Goal: Task Accomplishment & Management: Use online tool/utility

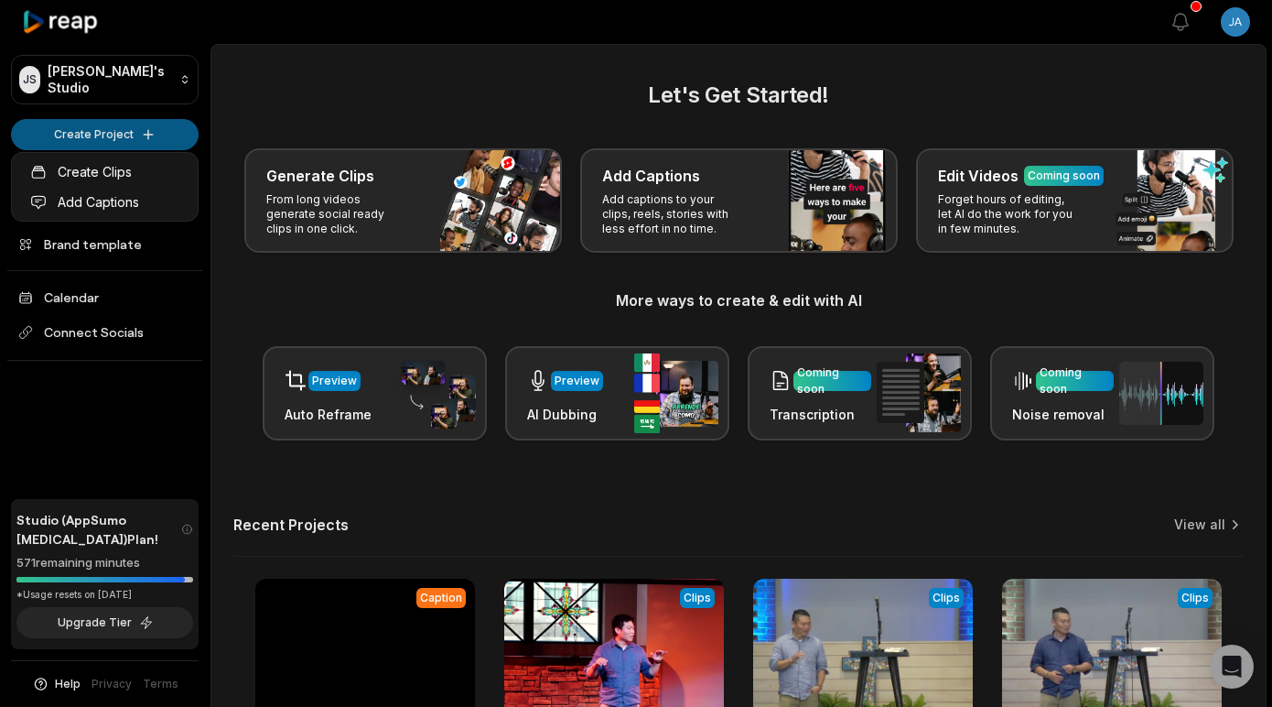
click at [61, 126] on html "JS [PERSON_NAME]'s Studio Create Project Home Projects Brand template Calendar …" at bounding box center [636, 353] width 1272 height 707
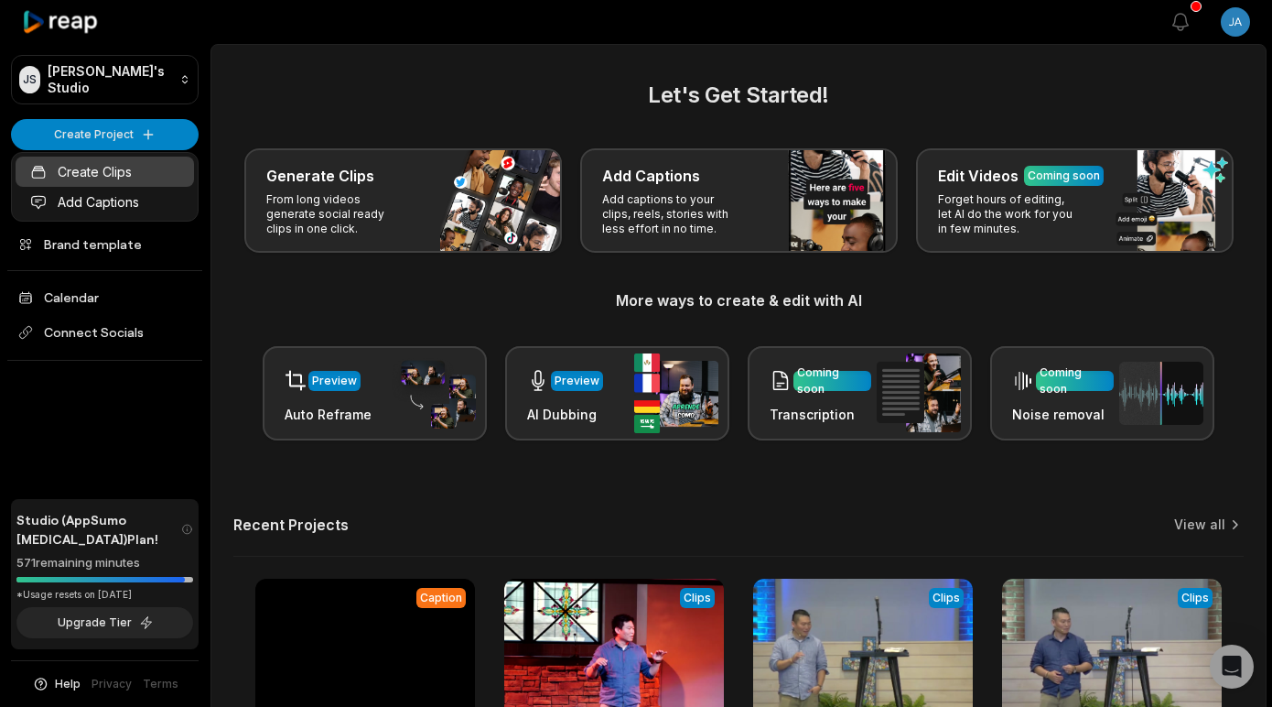
click at [131, 177] on link "Create Clips" at bounding box center [105, 171] width 178 height 30
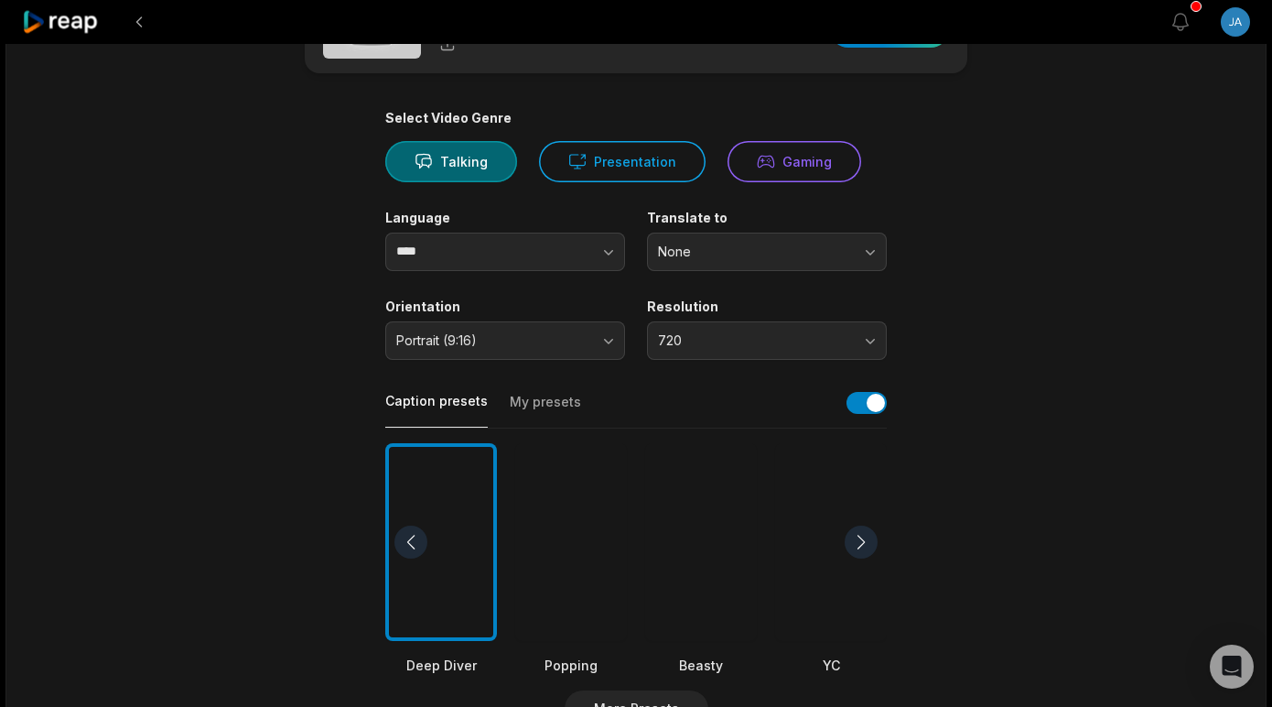
scroll to position [89, 0]
click at [855, 344] on button "720" at bounding box center [767, 341] width 240 height 38
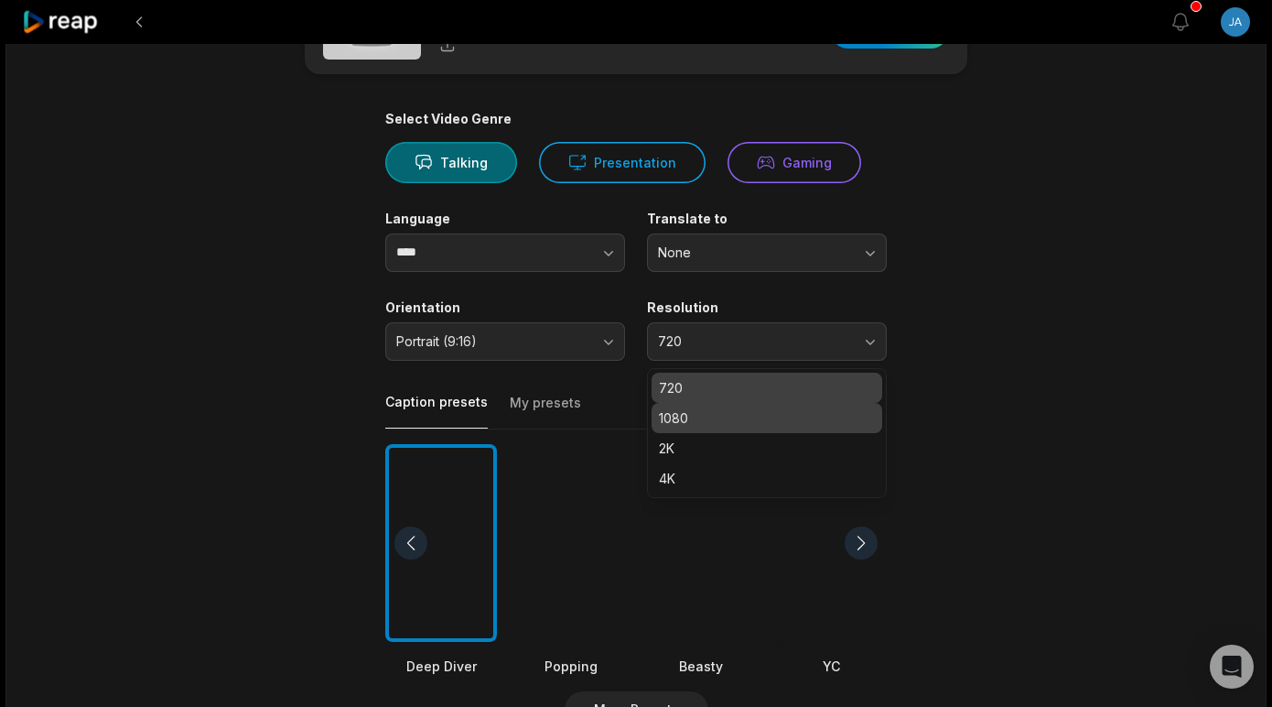
click at [783, 416] on p "1080" at bounding box center [767, 417] width 216 height 19
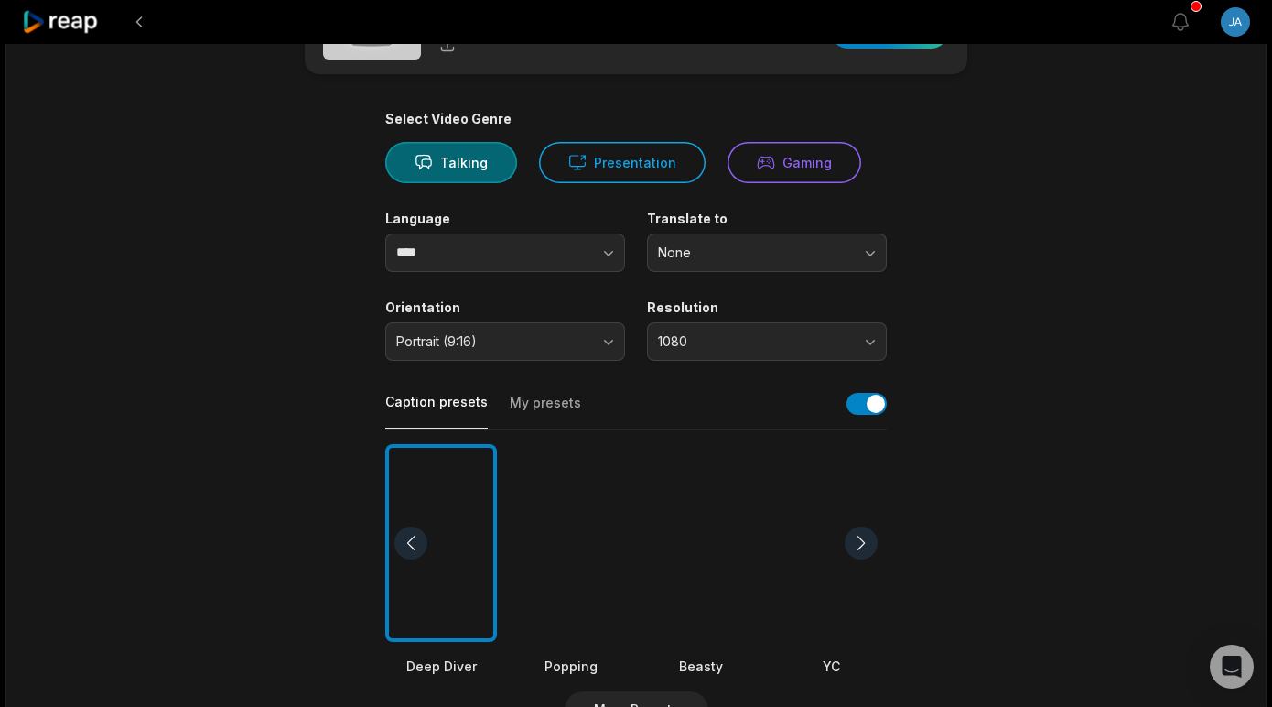
click at [560, 597] on div at bounding box center [571, 543] width 112 height 199
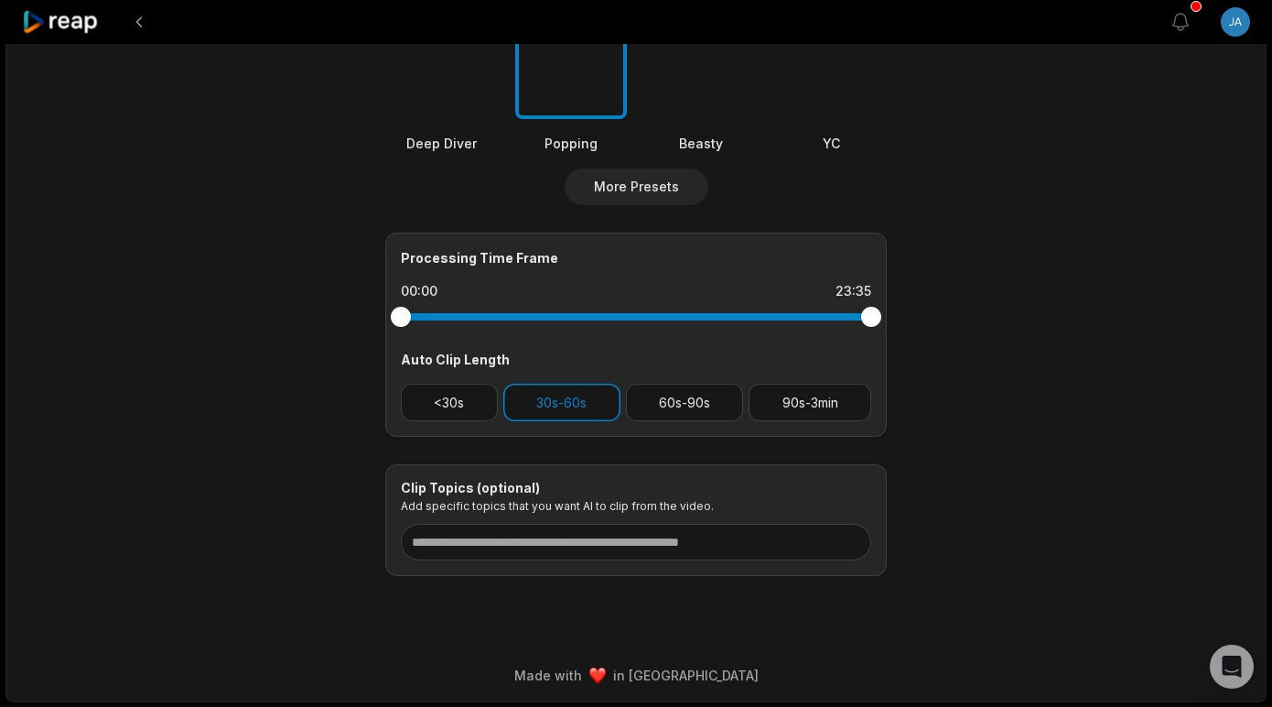
scroll to position [610, 0]
click at [446, 407] on button "<30s" at bounding box center [449, 403] width 97 height 38
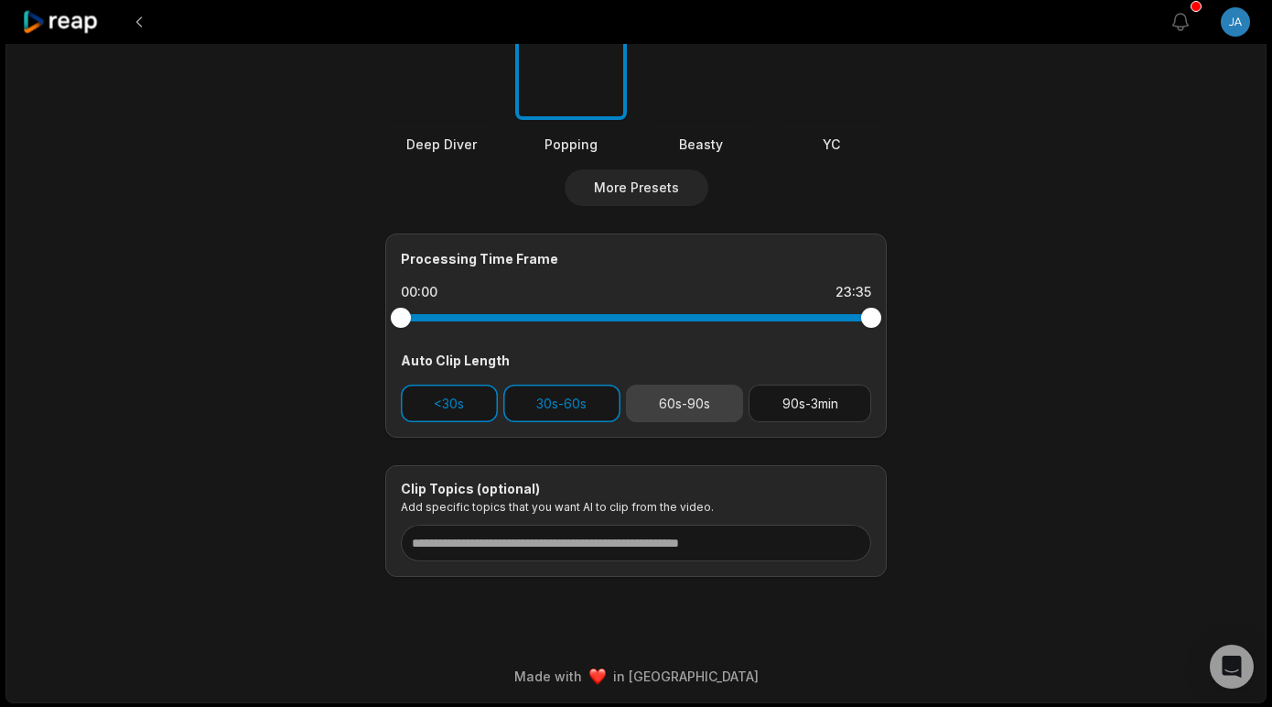
click at [680, 398] on button "60s-90s" at bounding box center [685, 403] width 118 height 38
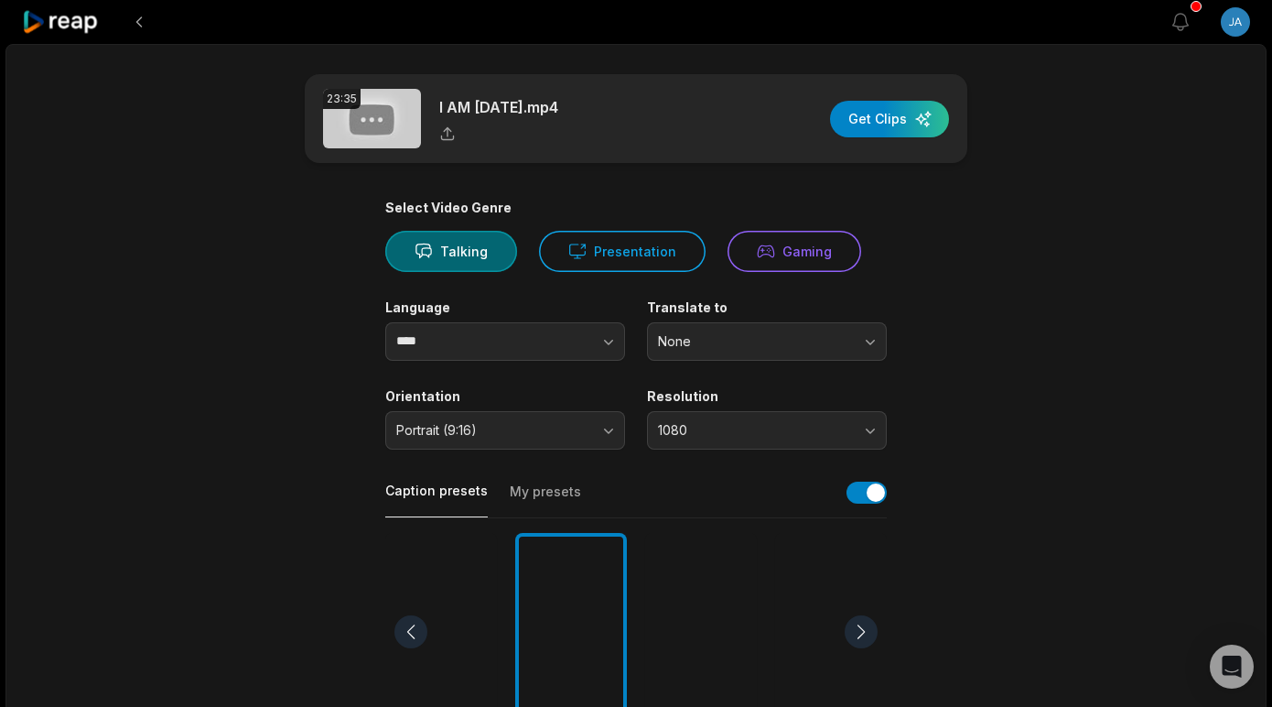
scroll to position [0, 0]
click at [884, 119] on div "button" at bounding box center [889, 119] width 119 height 37
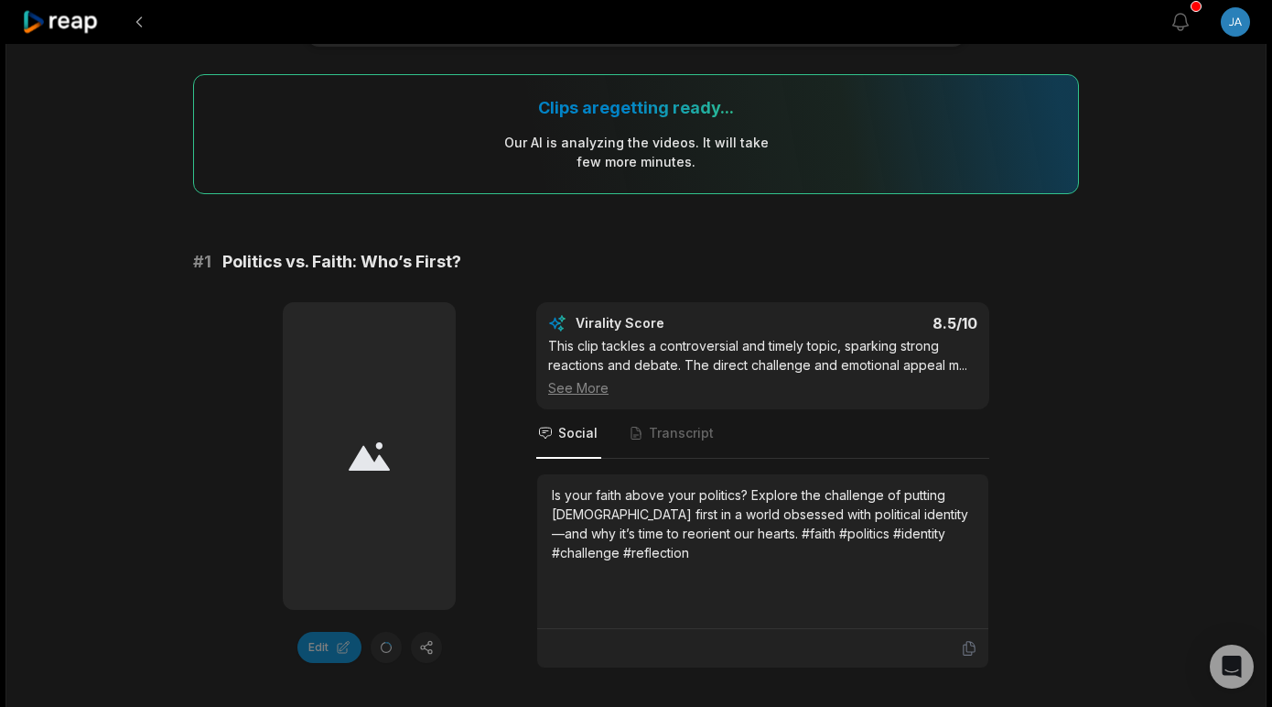
scroll to position [118, 0]
click at [676, 425] on span "Transcript" at bounding box center [681, 431] width 65 height 18
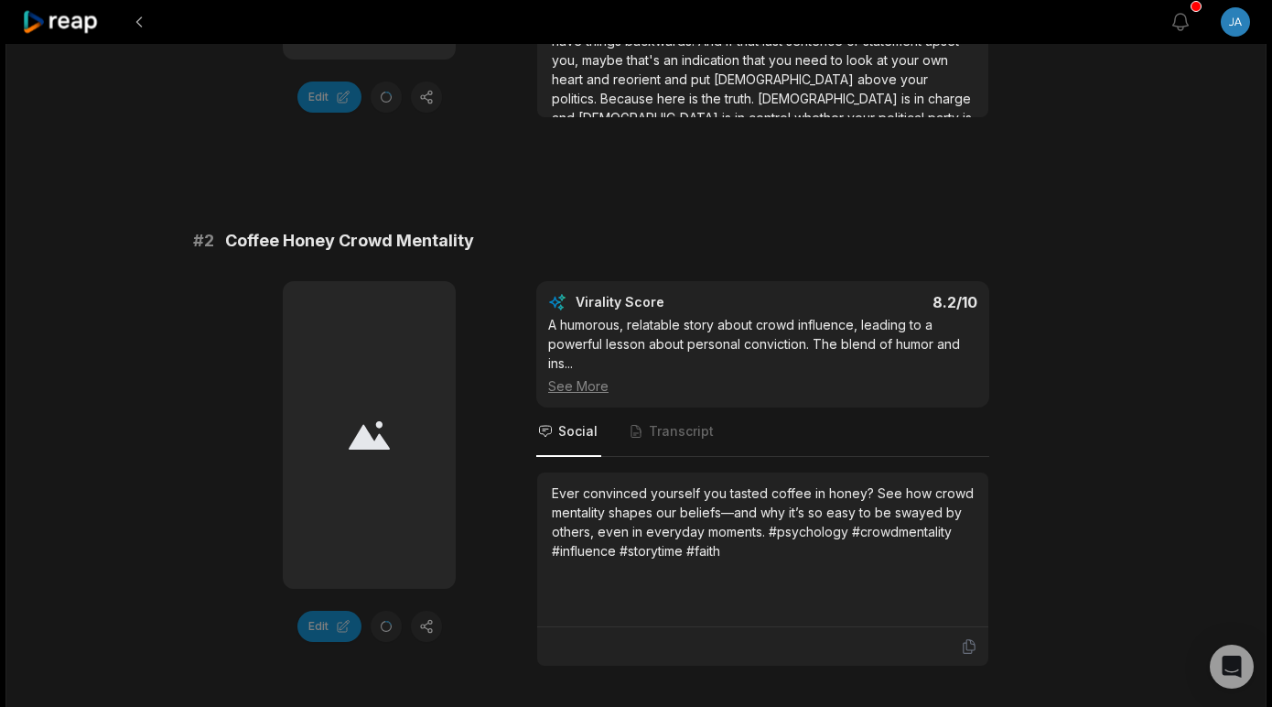
scroll to position [667, 0]
click at [673, 419] on span "Transcript" at bounding box center [672, 430] width 91 height 49
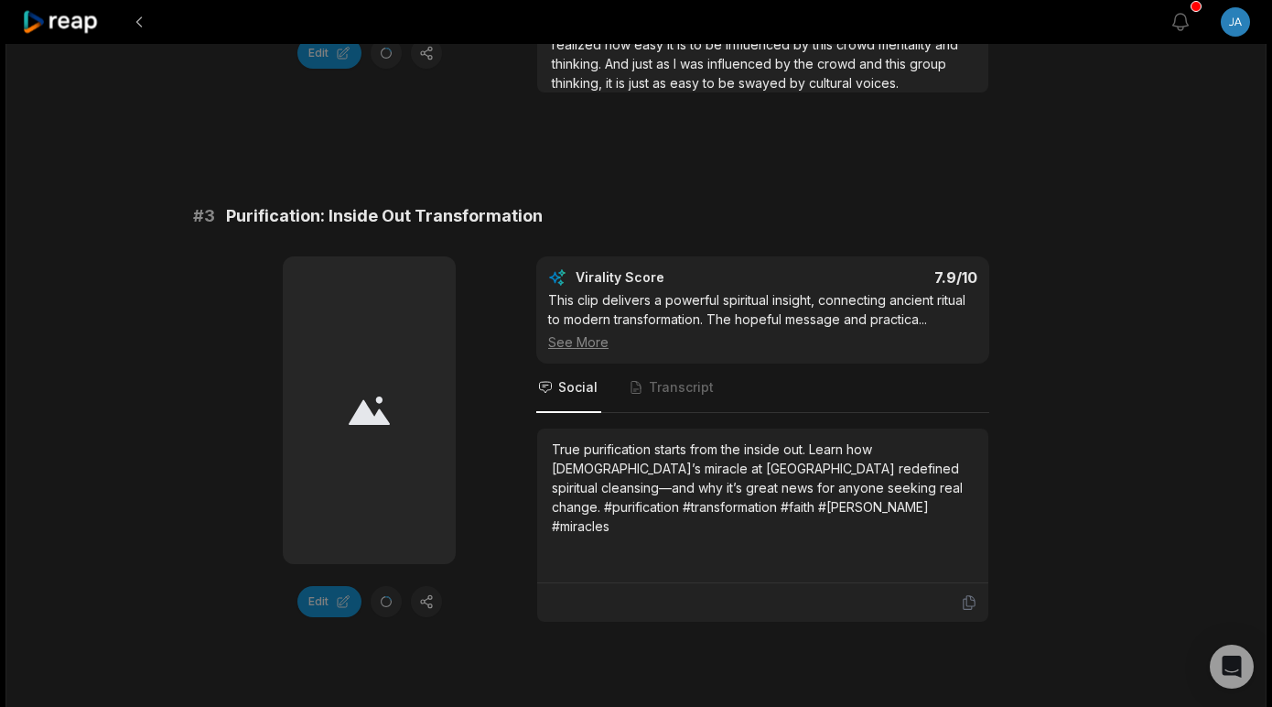
scroll to position [1249, 0]
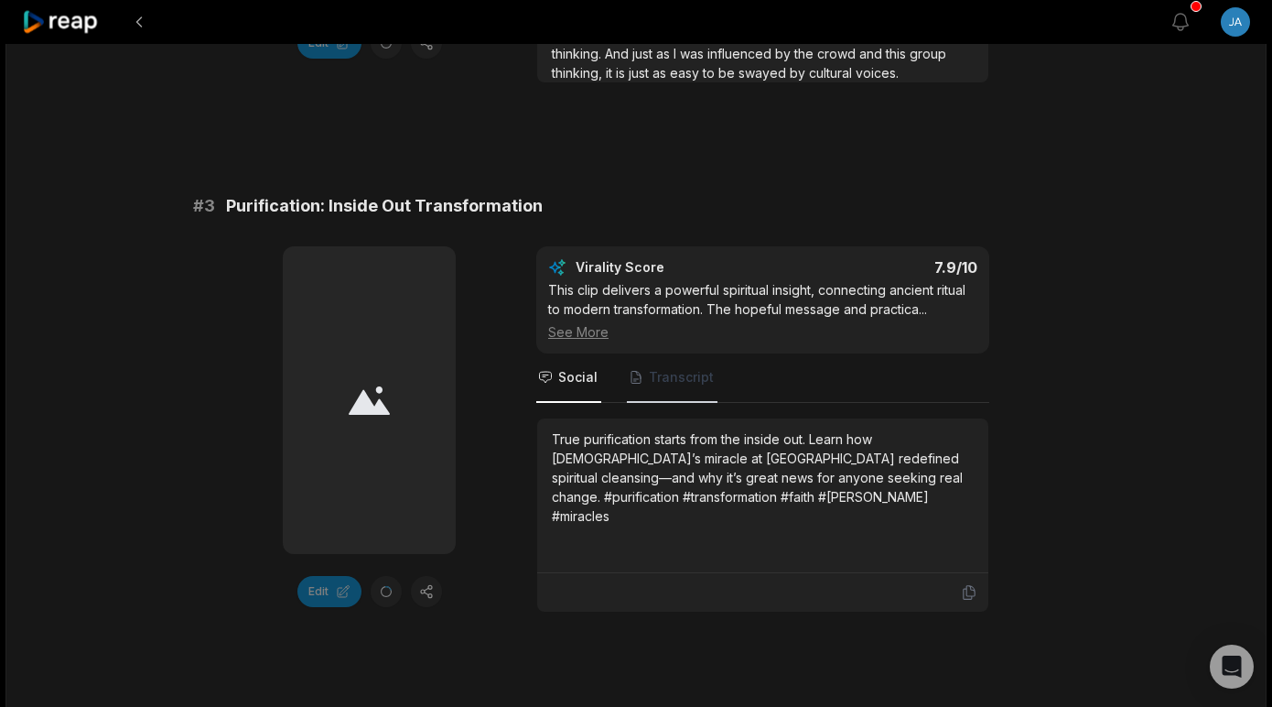
click at [677, 383] on span "Transcript" at bounding box center [681, 377] width 65 height 18
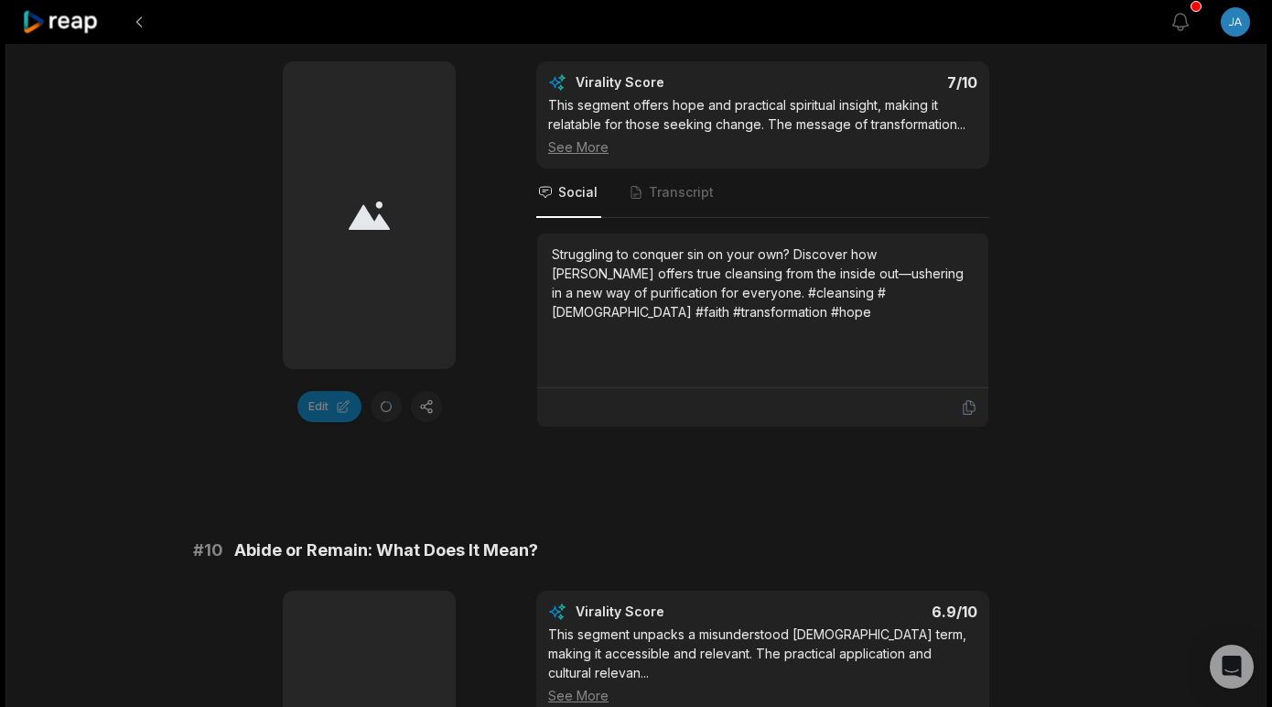
scroll to position [4554, 0]
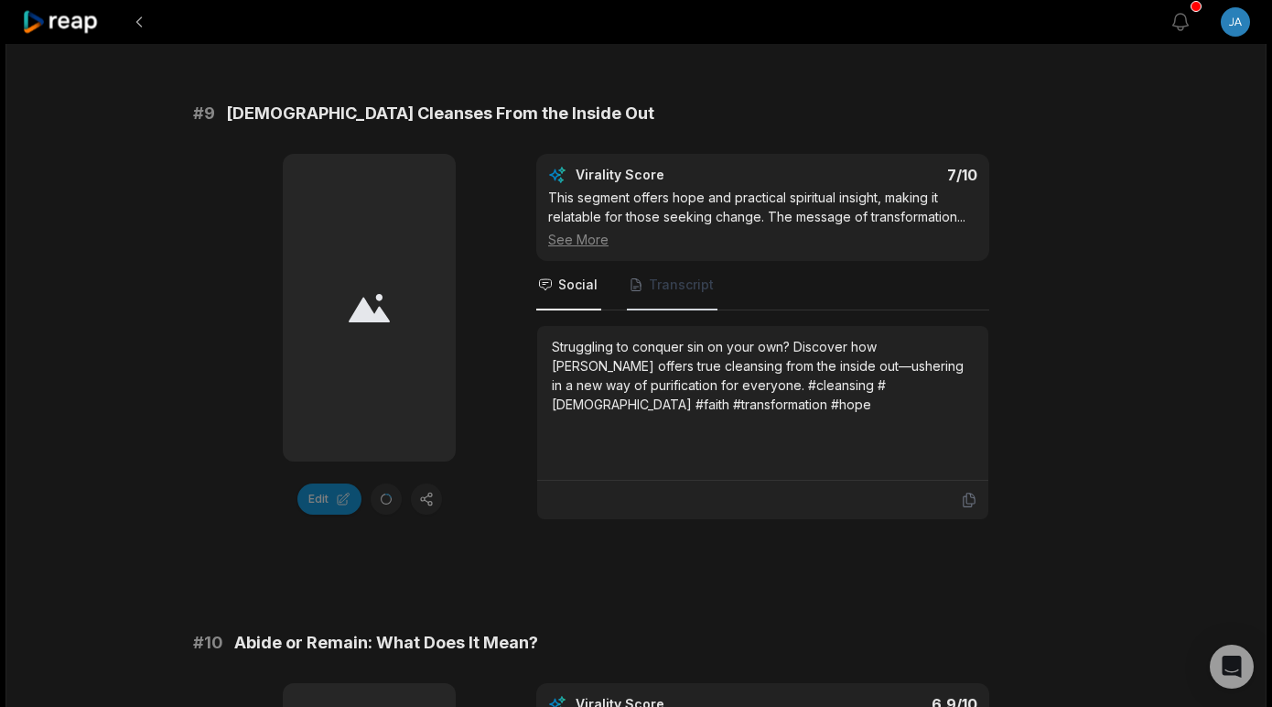
click at [685, 275] on span "Transcript" at bounding box center [681, 284] width 65 height 18
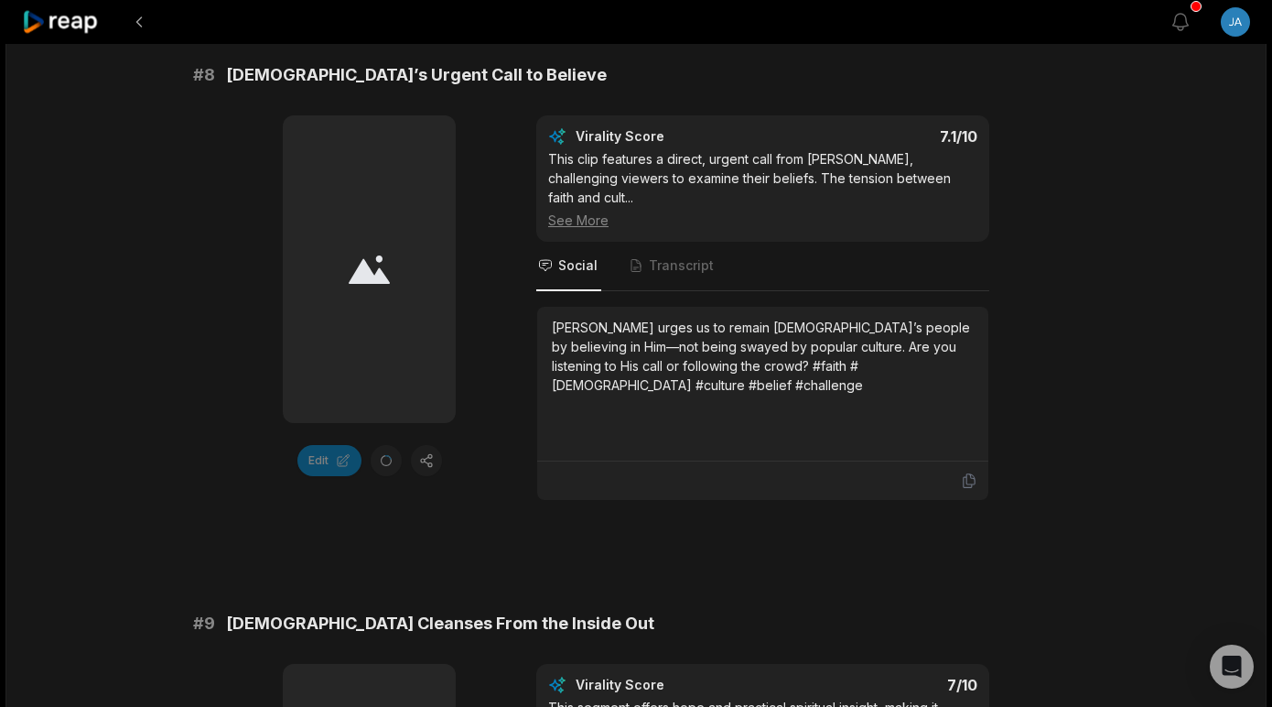
scroll to position [4019, 0]
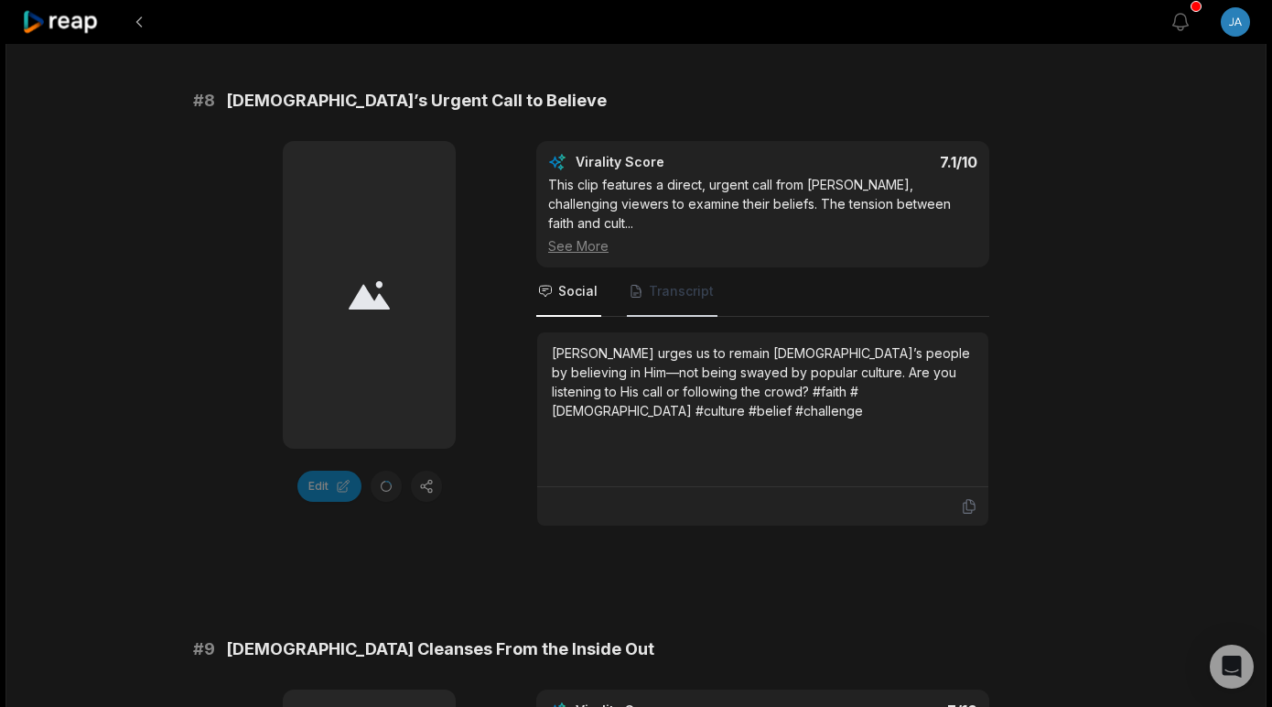
click at [678, 282] on span "Transcript" at bounding box center [681, 291] width 65 height 18
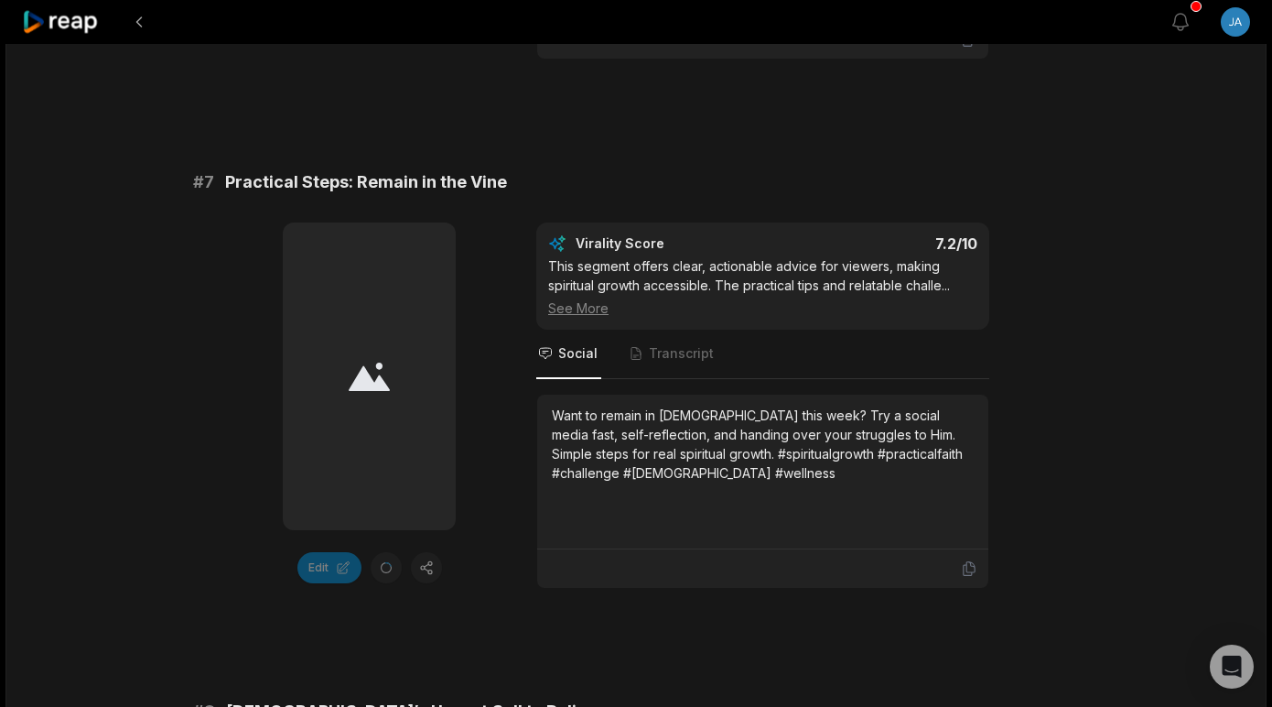
scroll to position [3315, 0]
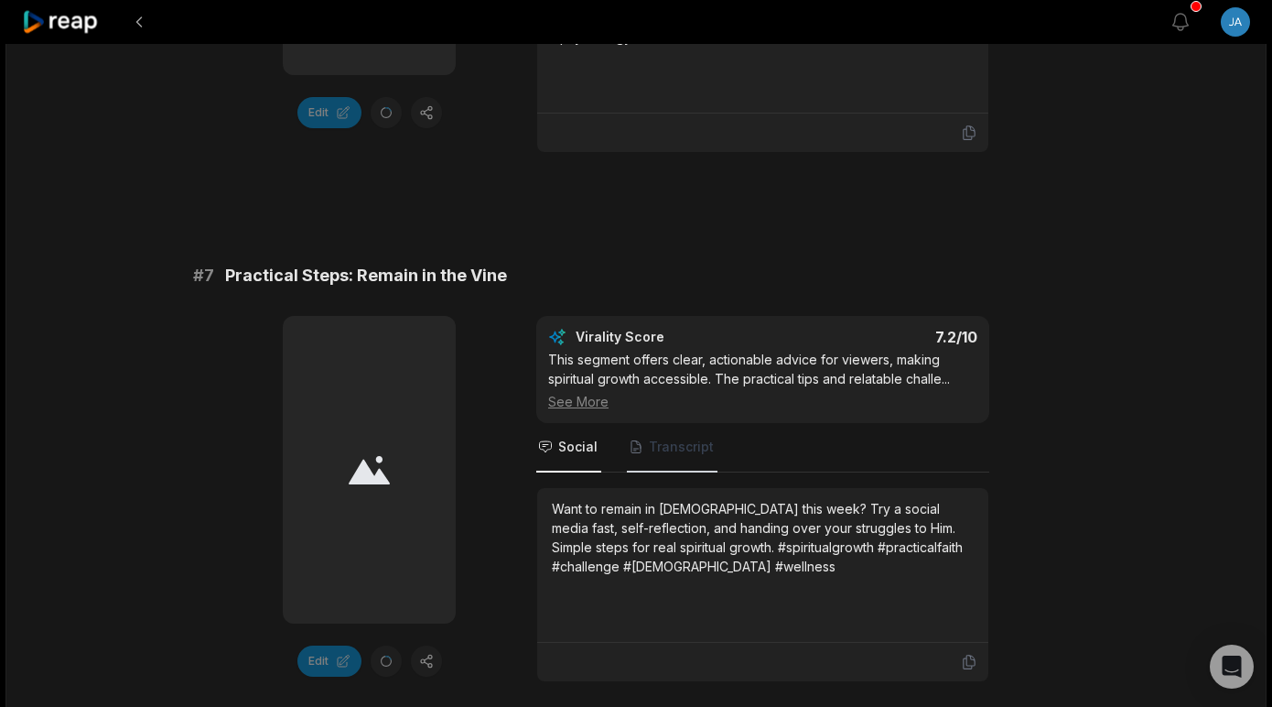
click at [692, 439] on span "Transcript" at bounding box center [681, 446] width 65 height 18
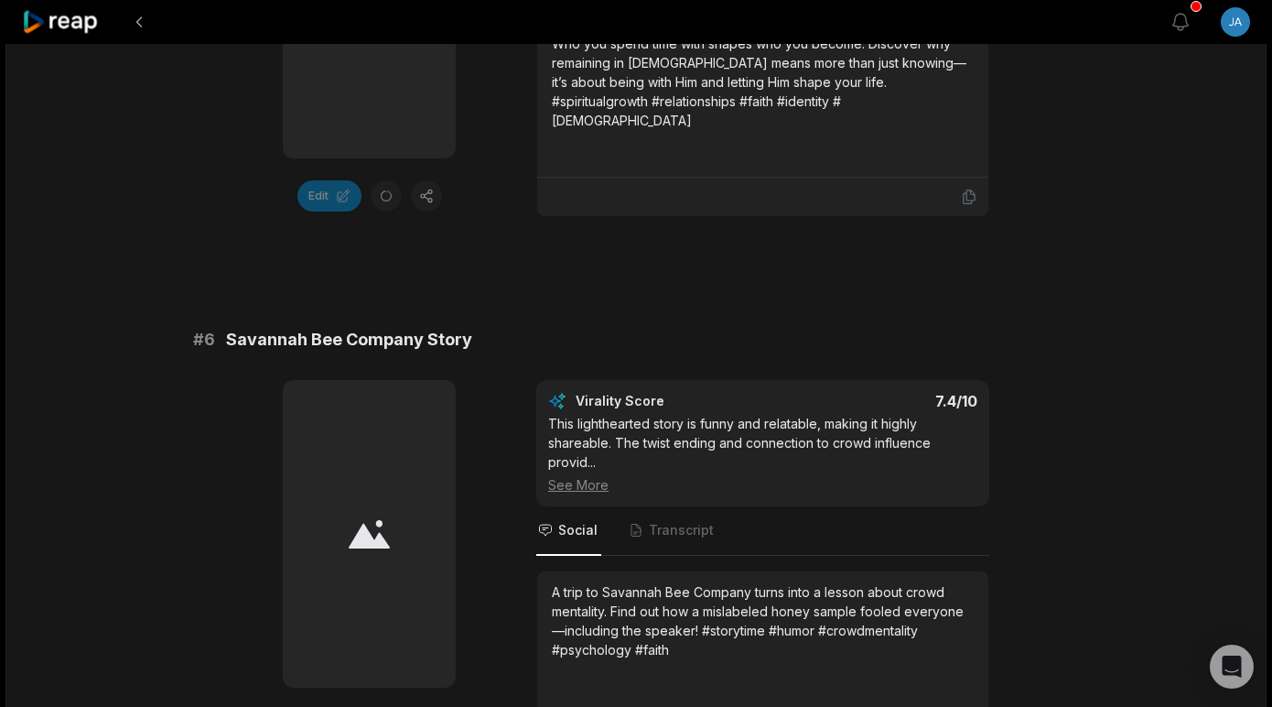
scroll to position [2701, 0]
click at [690, 527] on span "Transcript" at bounding box center [681, 532] width 65 height 18
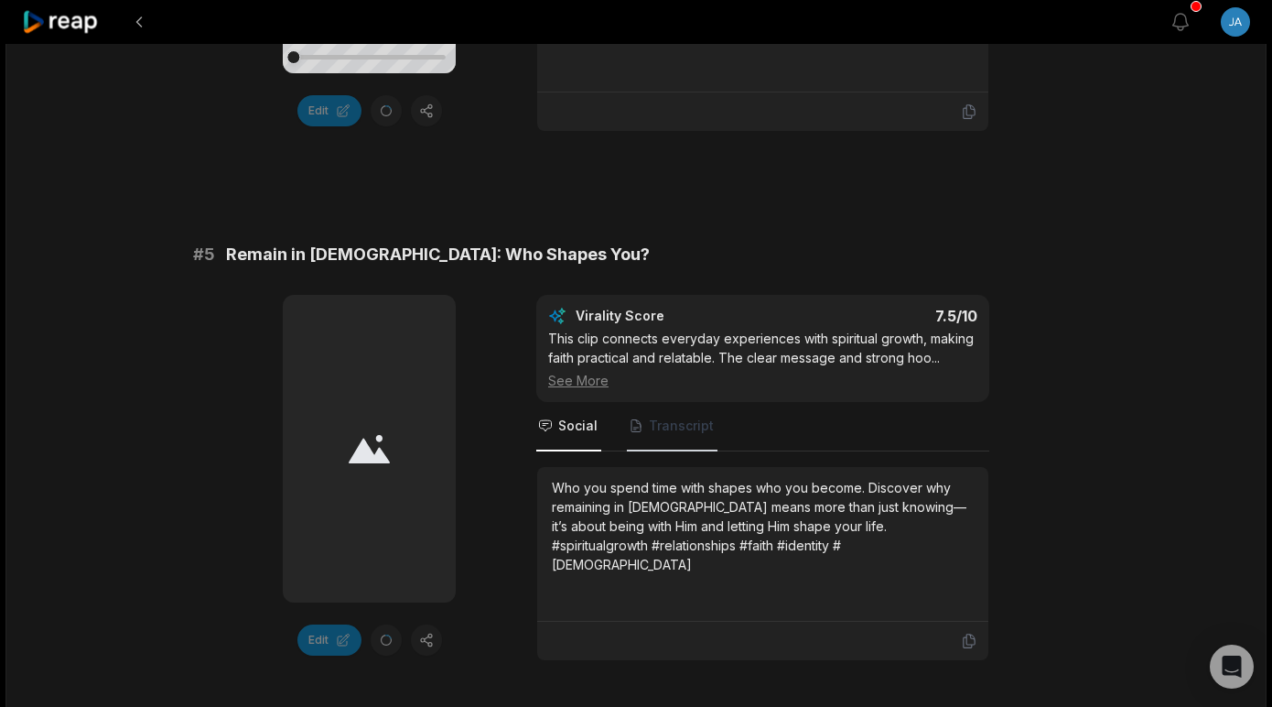
scroll to position [2264, 0]
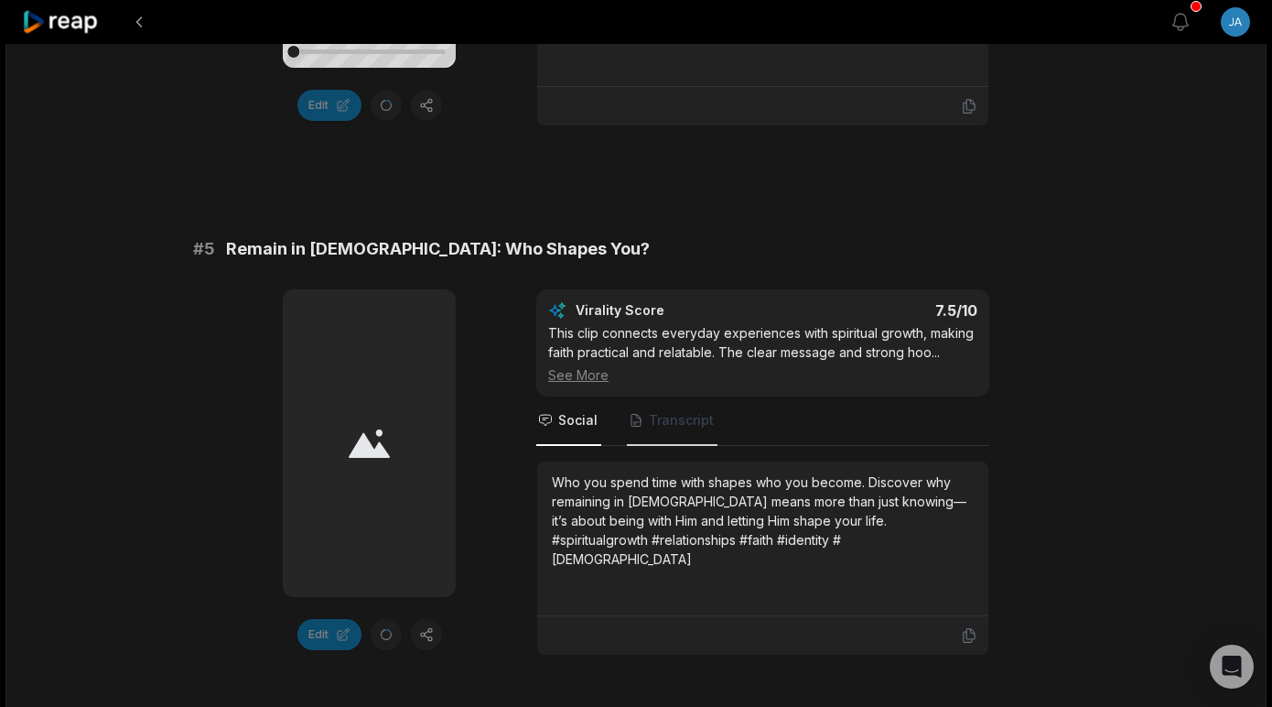
click at [685, 408] on span "Transcript" at bounding box center [672, 420] width 91 height 49
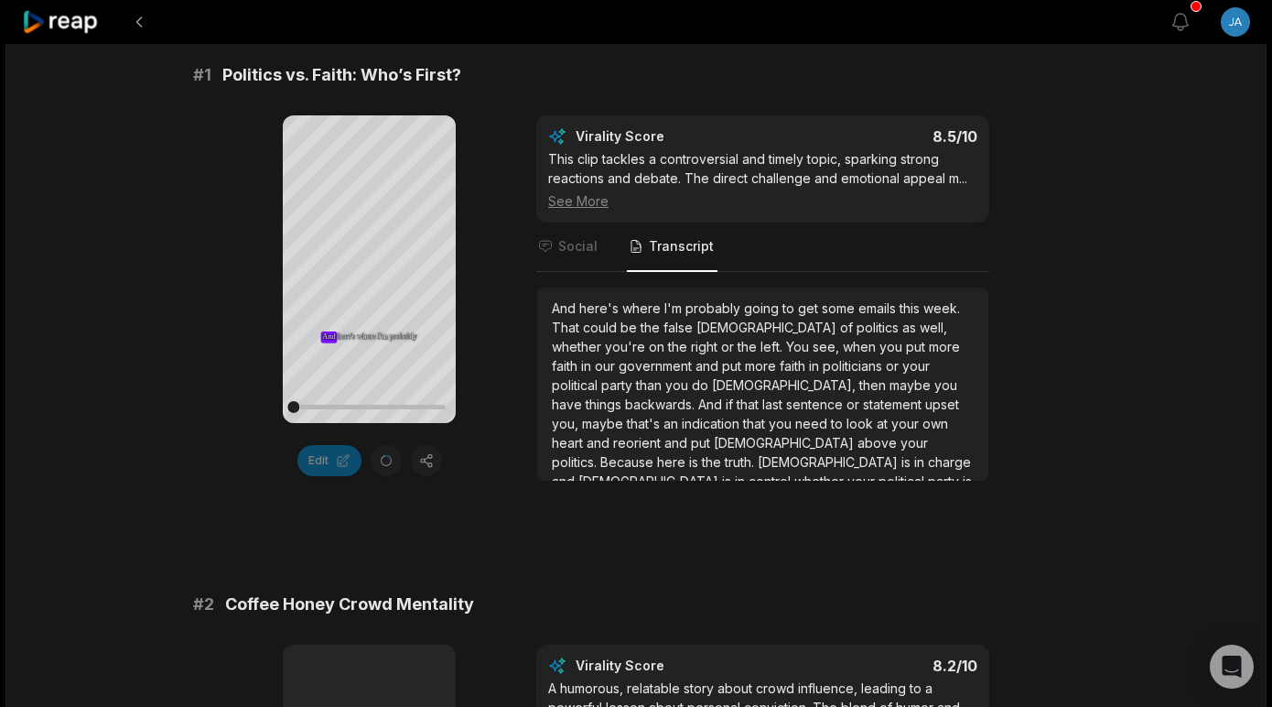
scroll to position [319, 0]
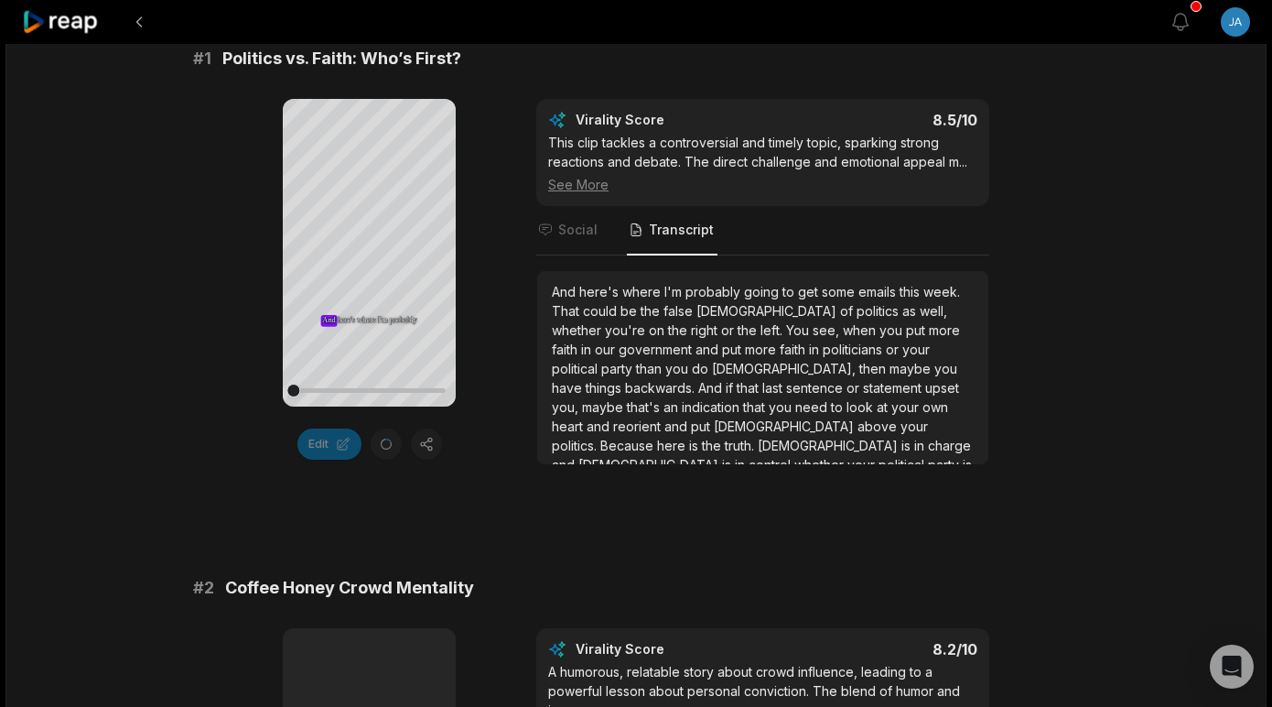
click at [679, 236] on span "Transcript" at bounding box center [681, 230] width 65 height 18
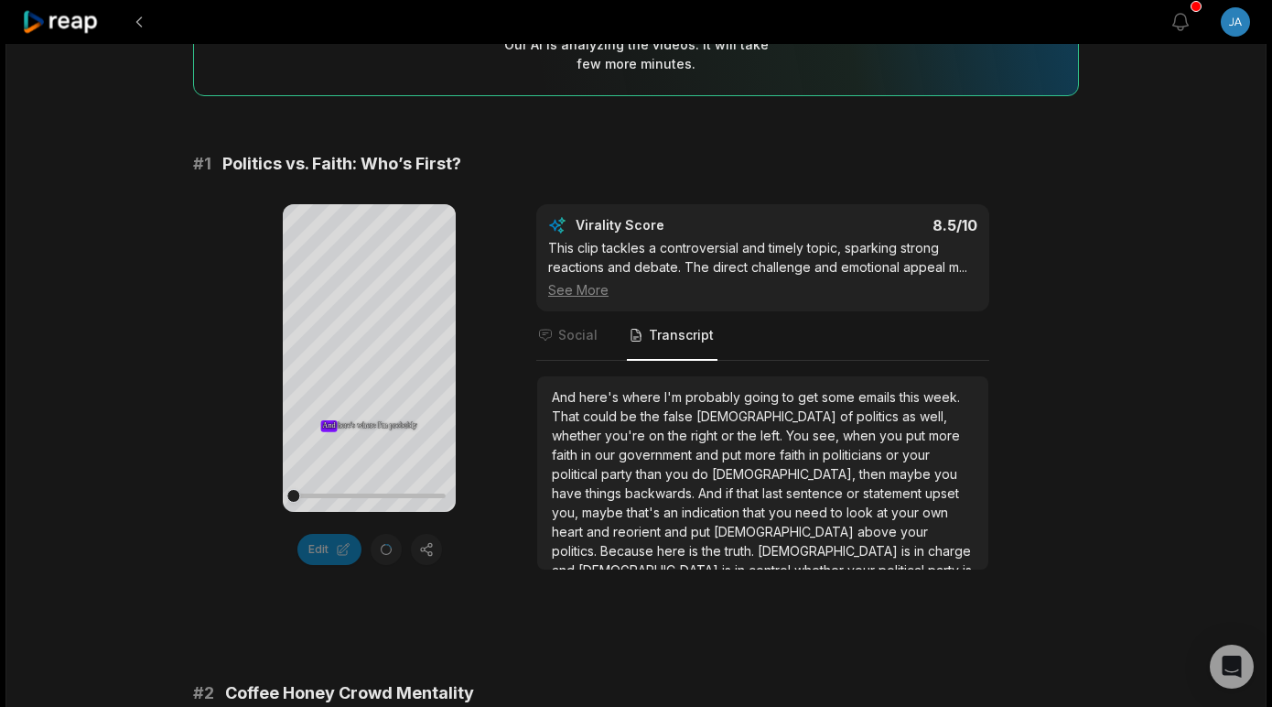
scroll to position [190, 0]
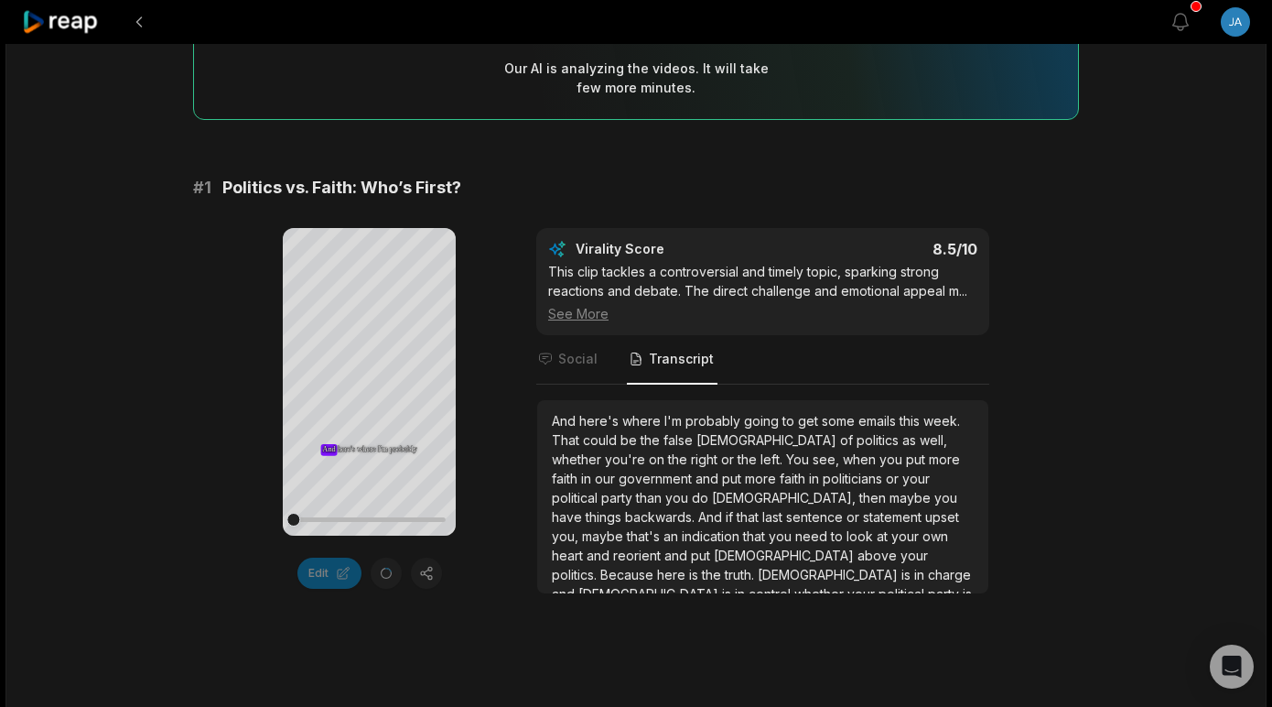
click at [572, 309] on div "See More" at bounding box center [762, 313] width 429 height 19
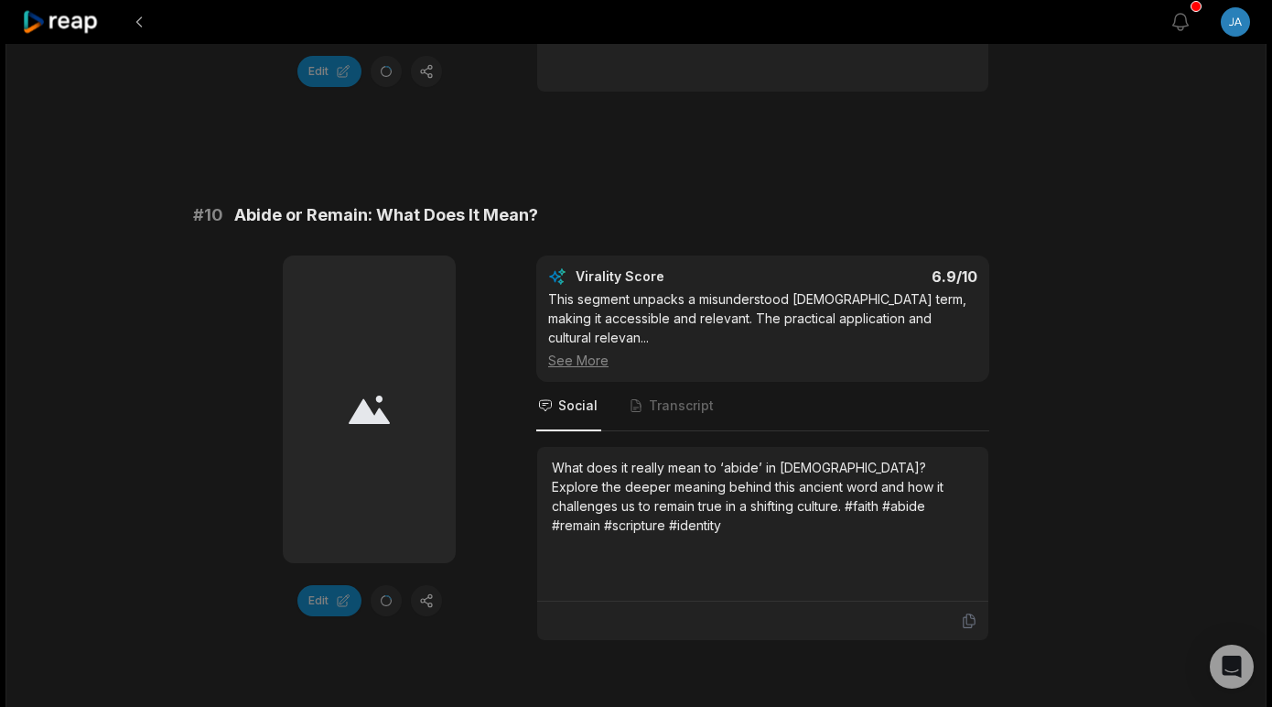
scroll to position [5050, 0]
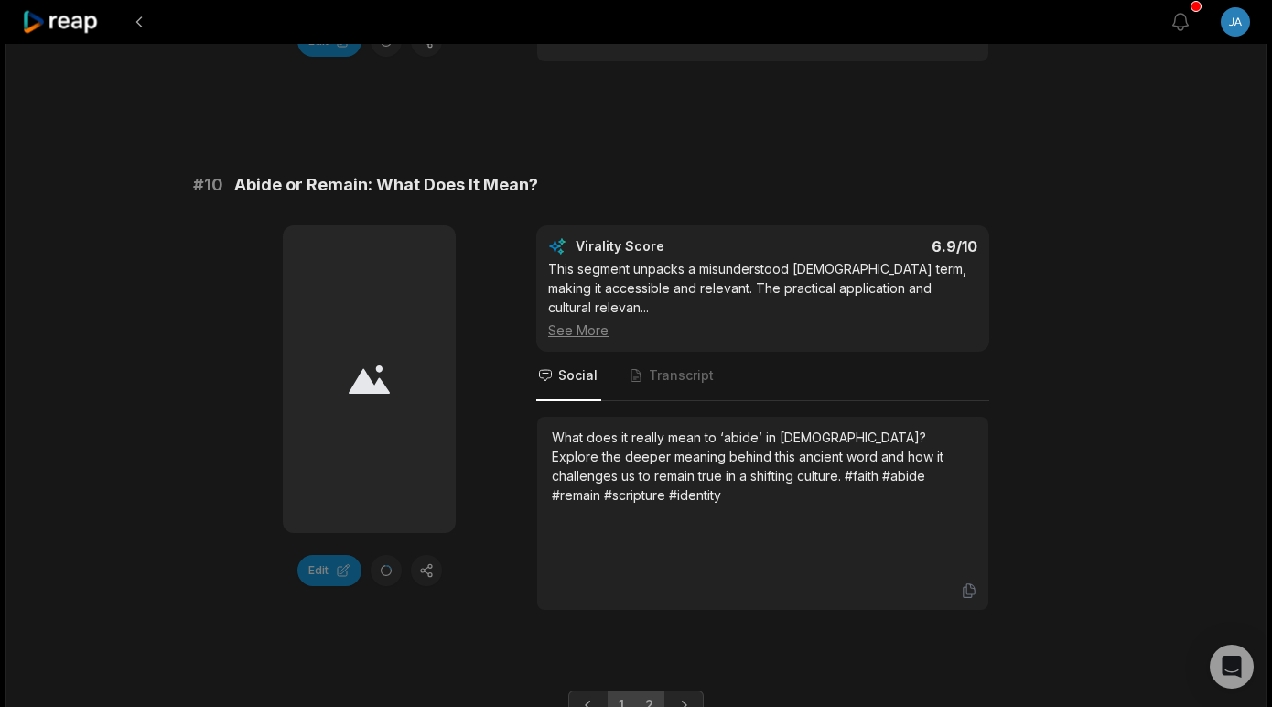
click at [643, 690] on link "2" at bounding box center [649, 704] width 30 height 29
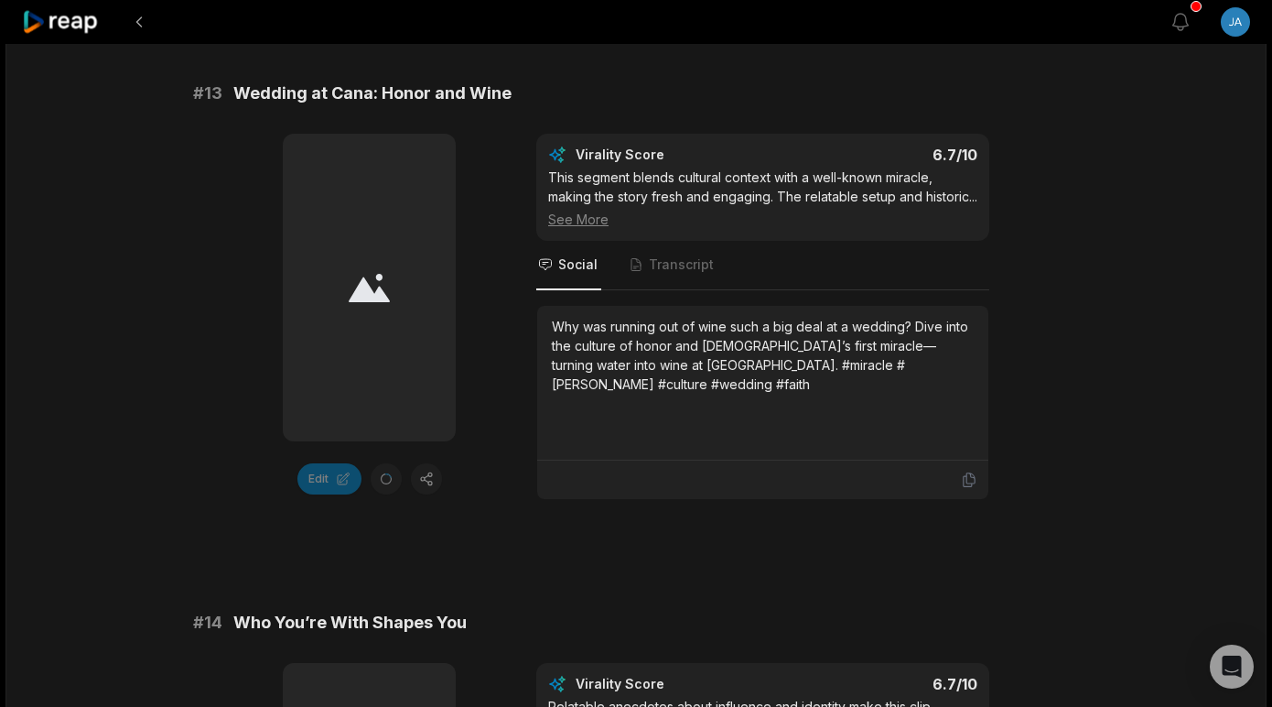
scroll to position [1336, 0]
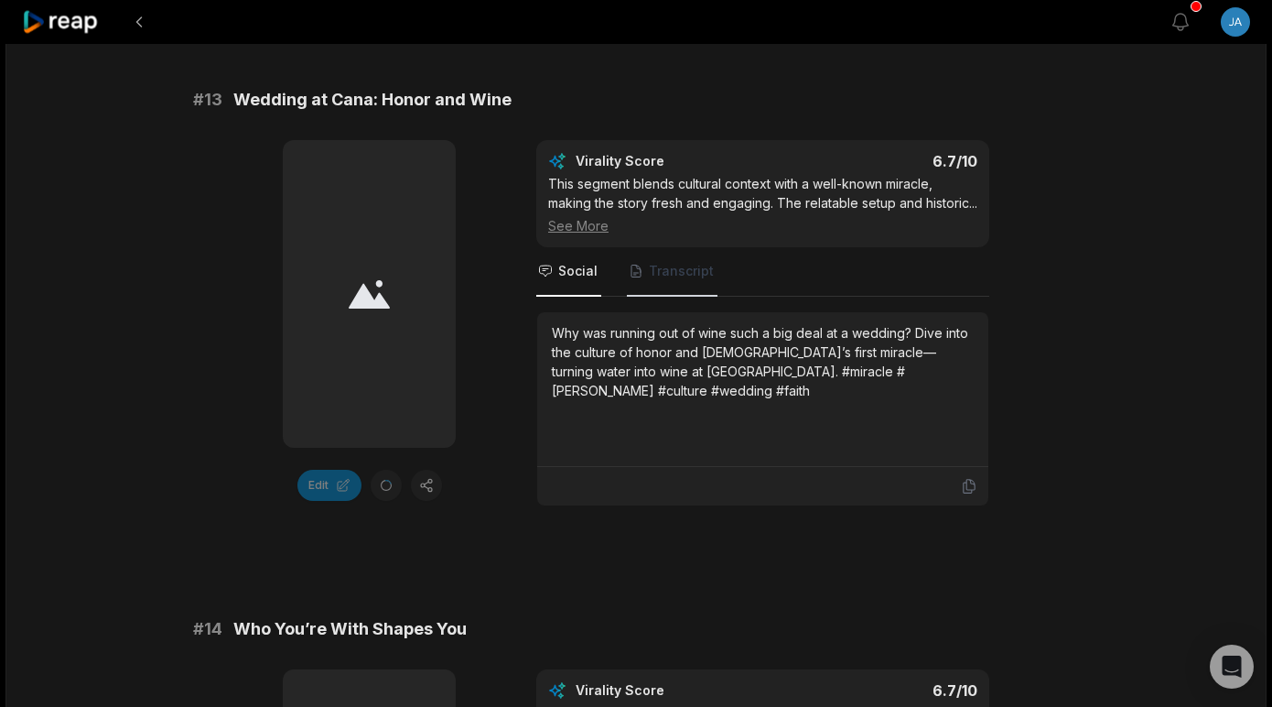
click at [665, 280] on span "Transcript" at bounding box center [681, 271] width 65 height 18
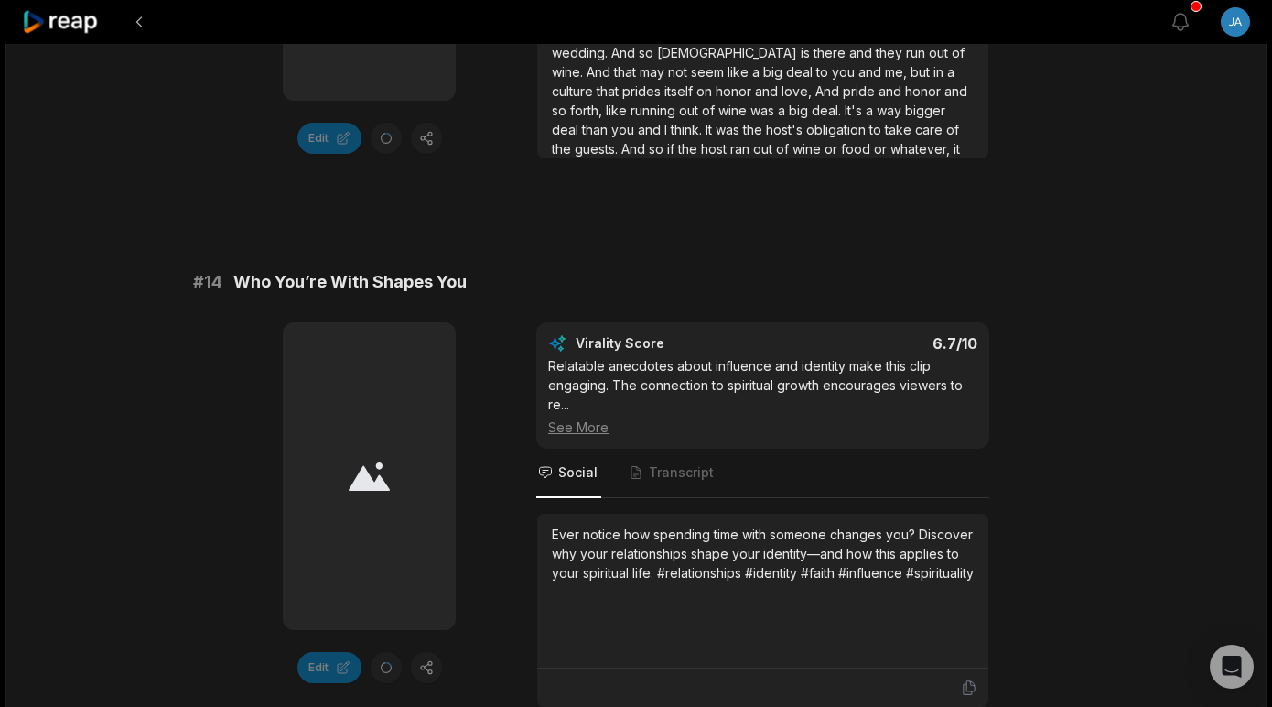
scroll to position [1766, 0]
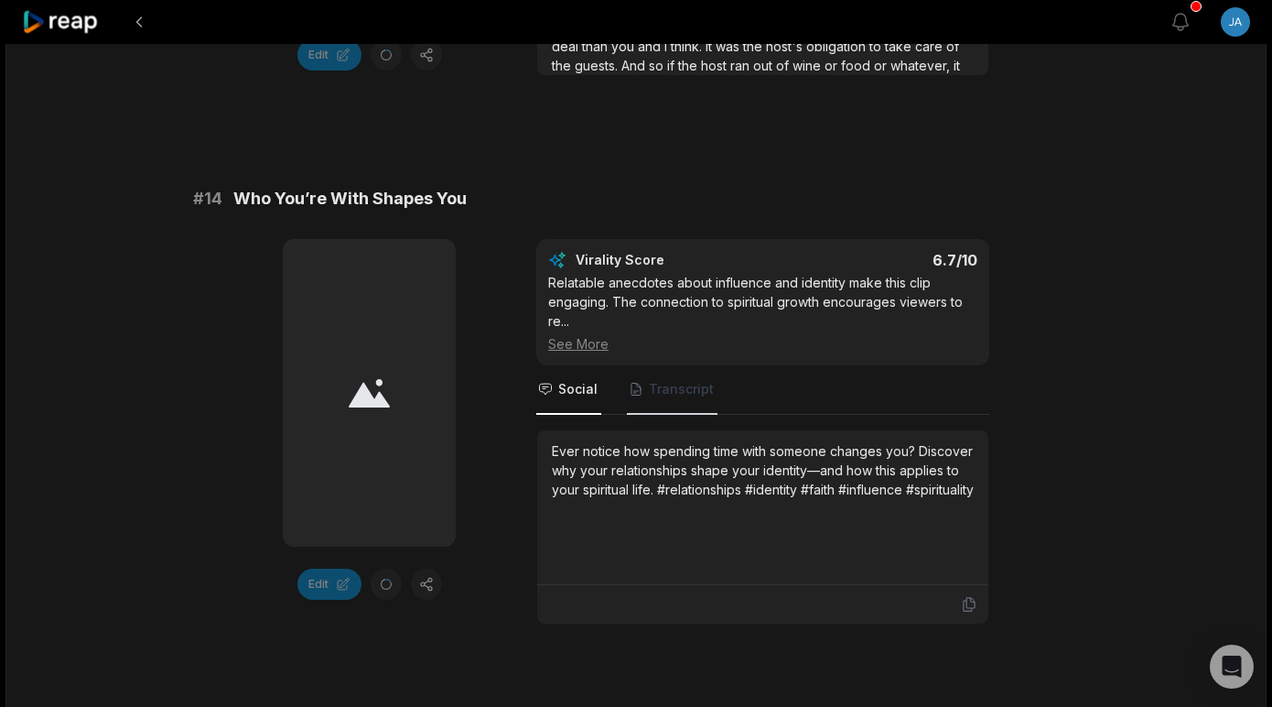
click at [679, 398] on span "Transcript" at bounding box center [681, 389] width 65 height 18
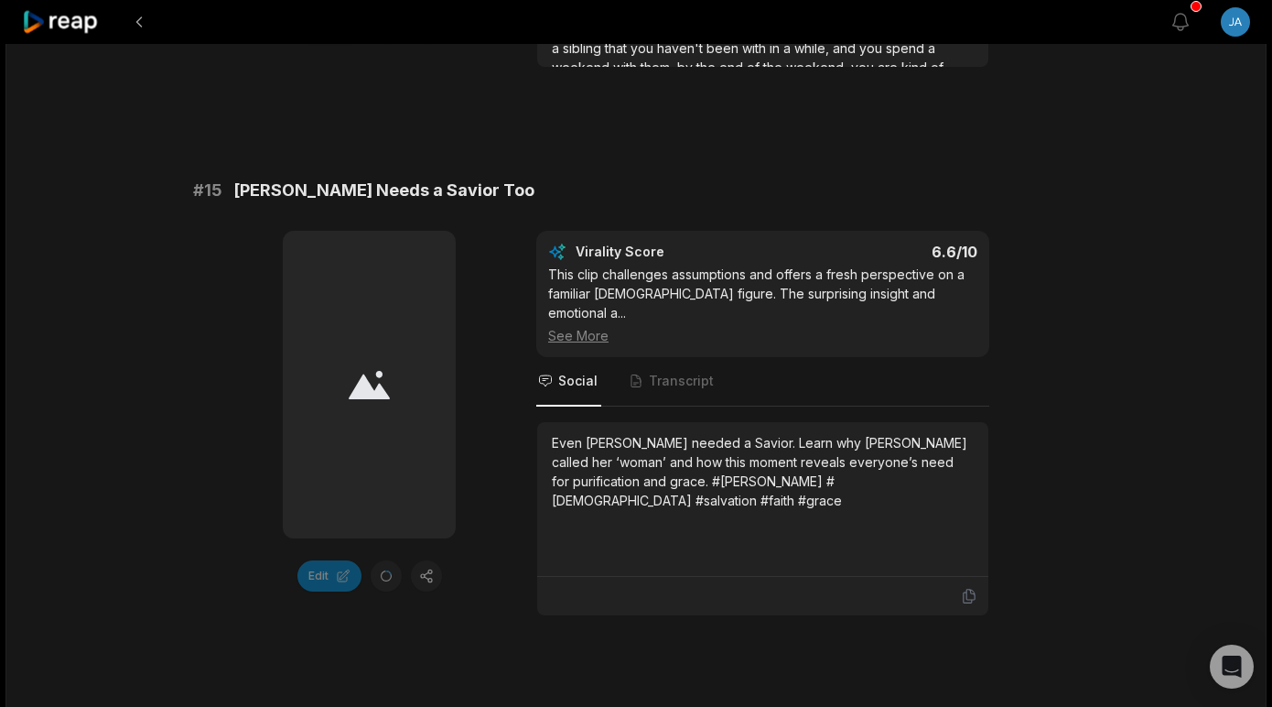
scroll to position [2312, 0]
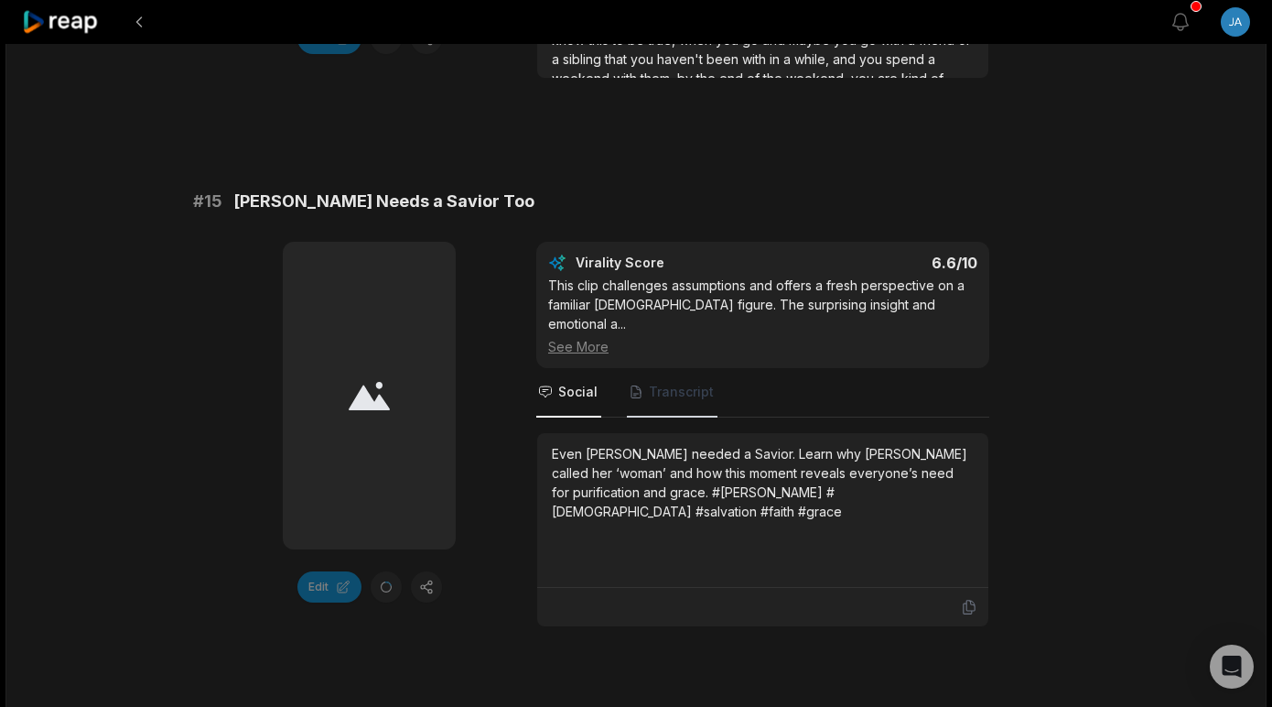
click at [672, 399] on span "Transcript" at bounding box center [681, 392] width 65 height 18
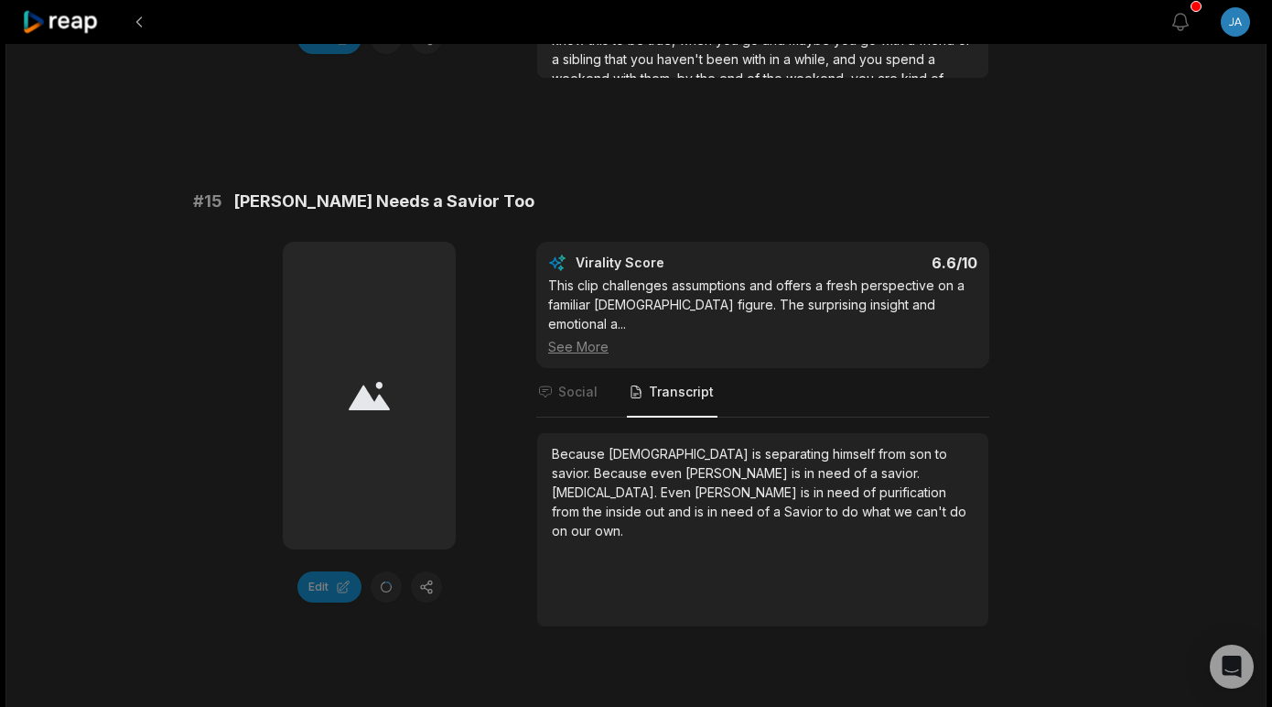
click at [586, 341] on div "See More" at bounding box center [762, 346] width 429 height 19
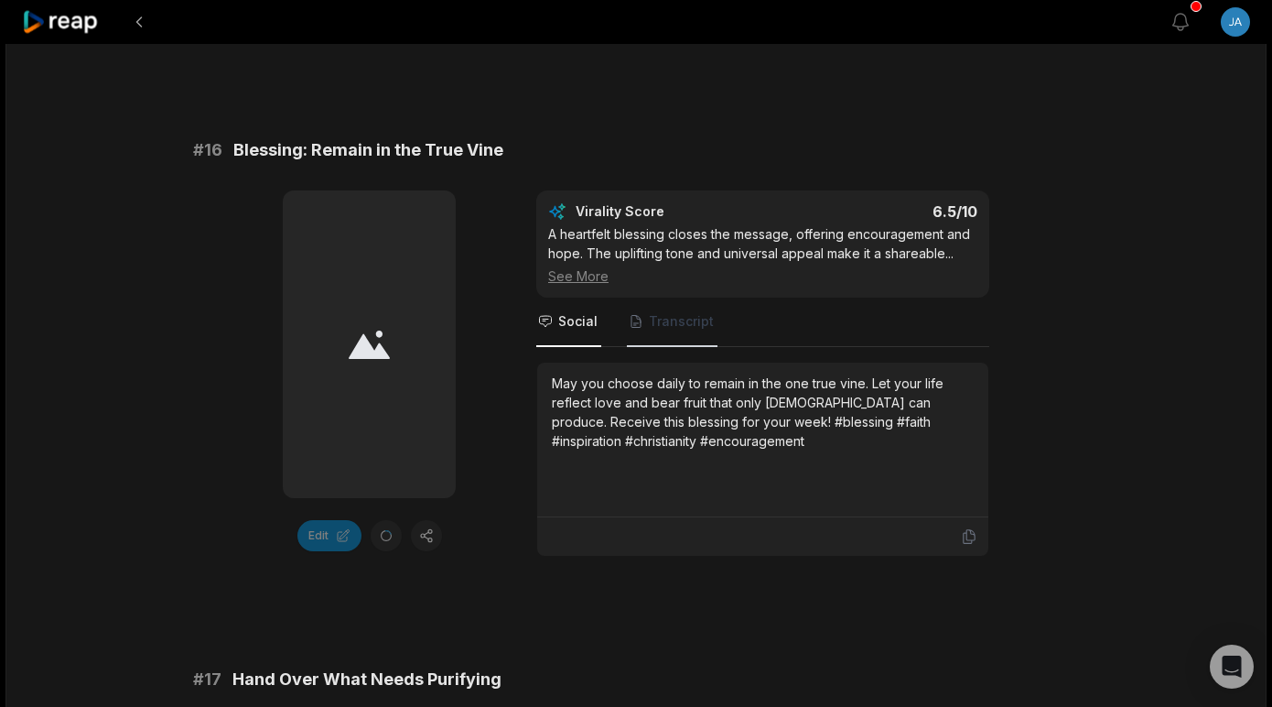
scroll to position [2867, 0]
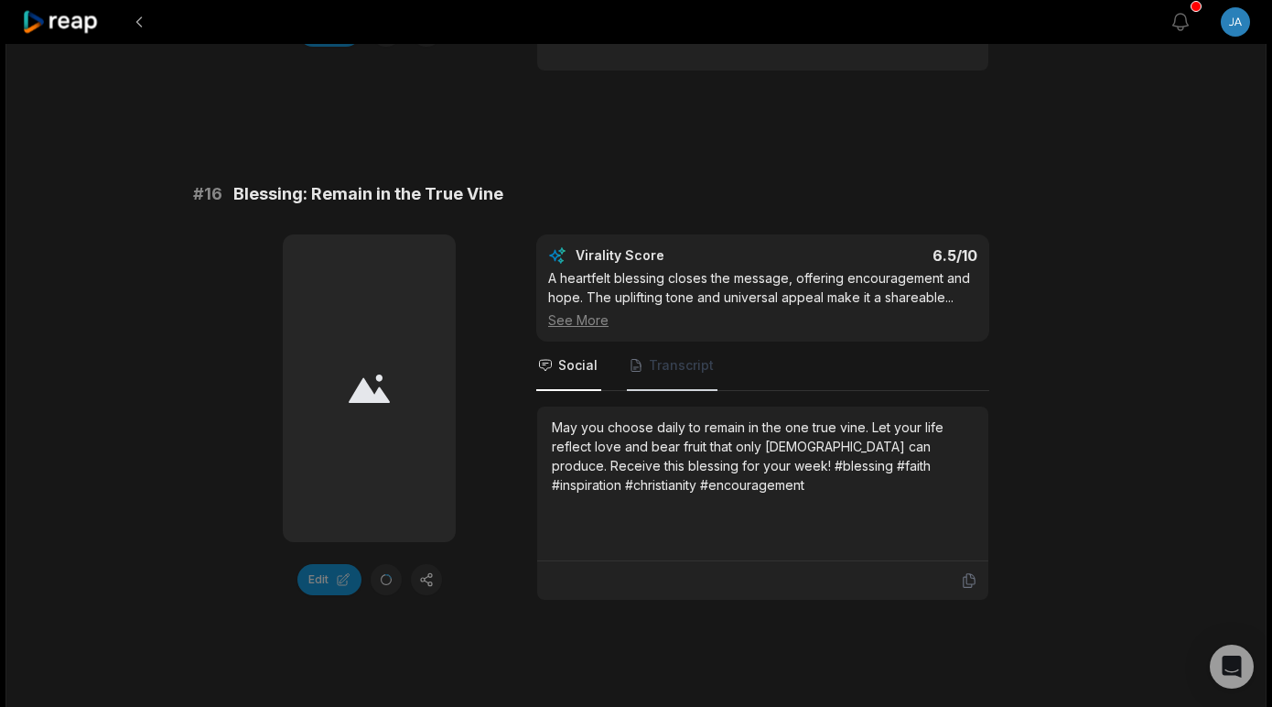
click at [662, 374] on span "Transcript" at bounding box center [681, 365] width 65 height 18
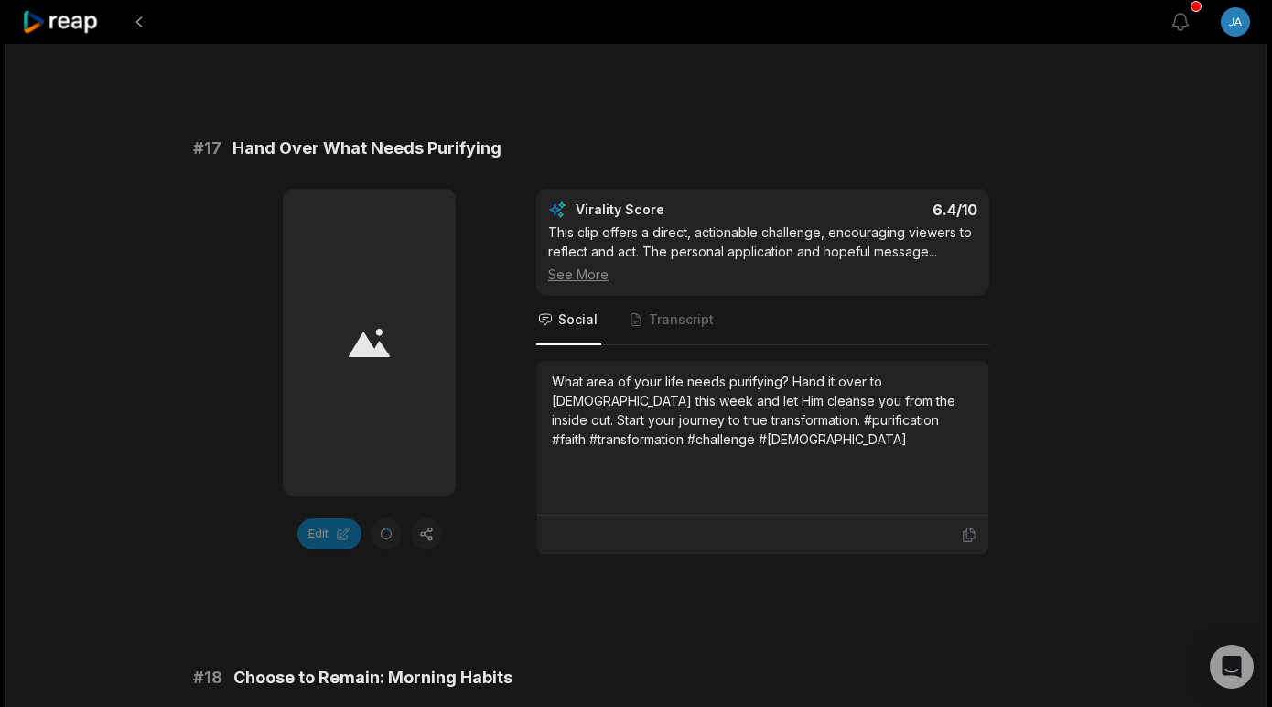
scroll to position [3447, 0]
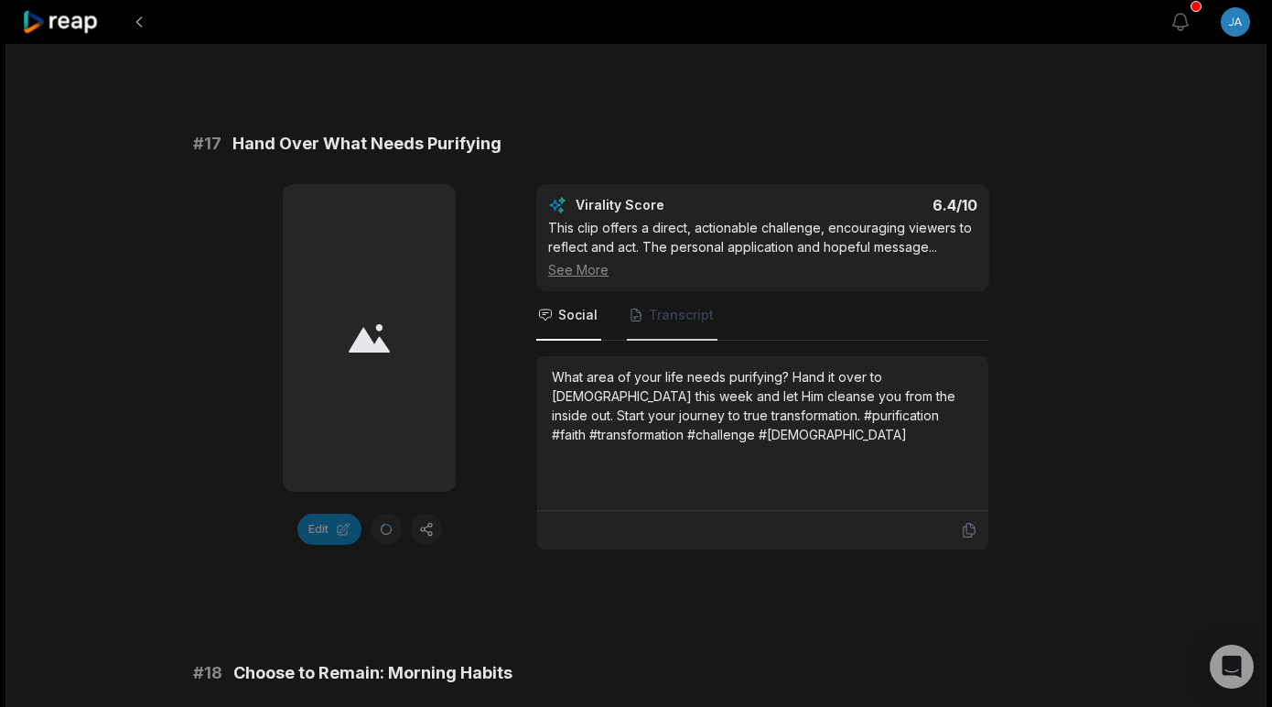
click at [669, 324] on span "Transcript" at bounding box center [681, 315] width 65 height 18
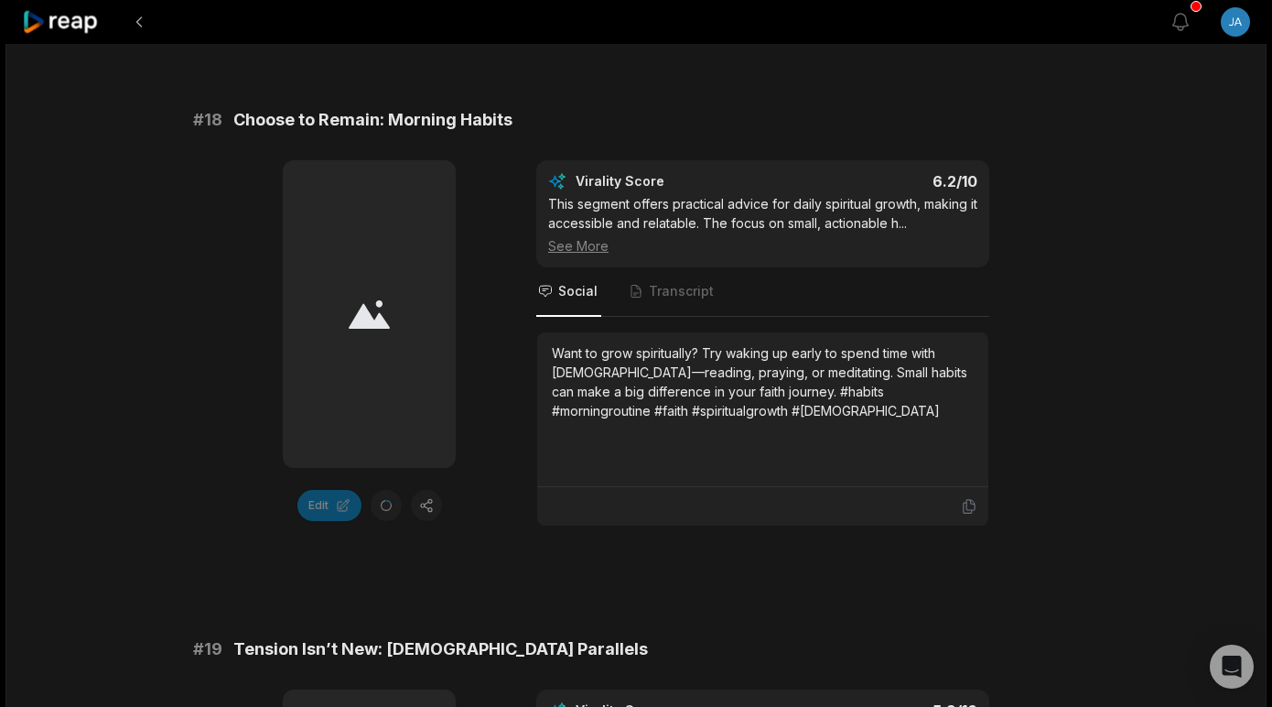
scroll to position [4020, 0]
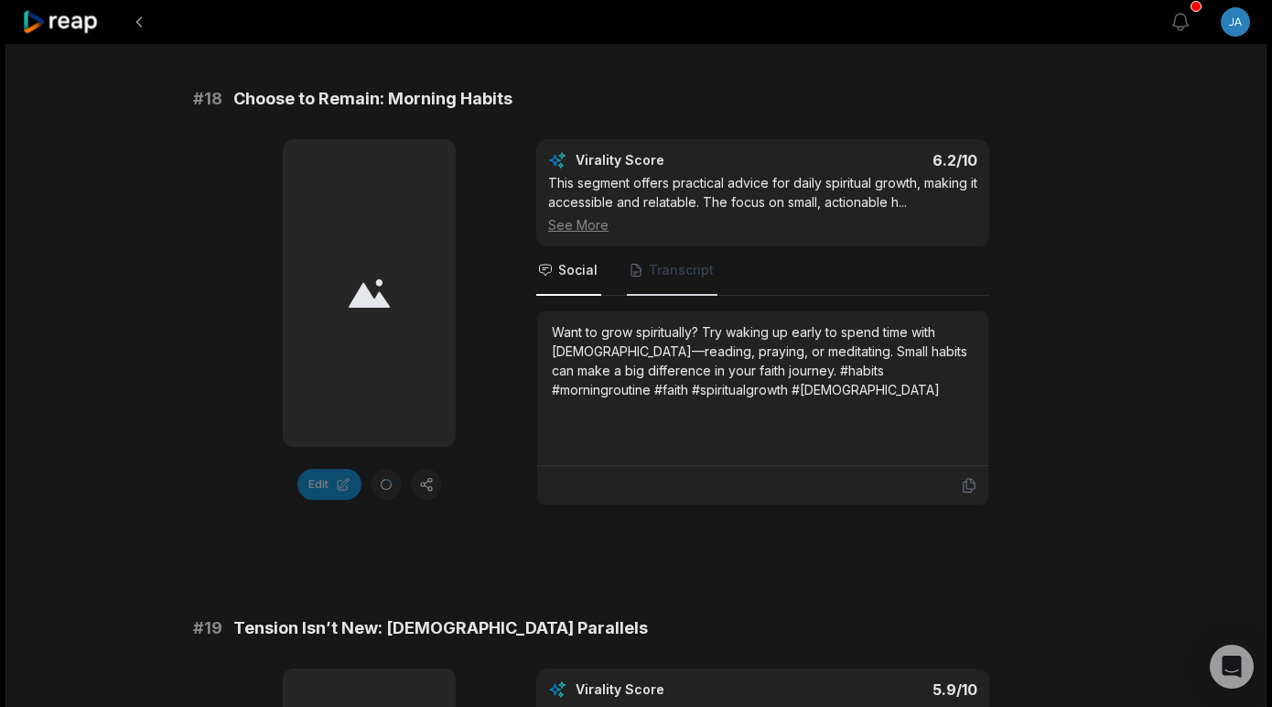
click at [657, 279] on span "Transcript" at bounding box center [681, 270] width 65 height 18
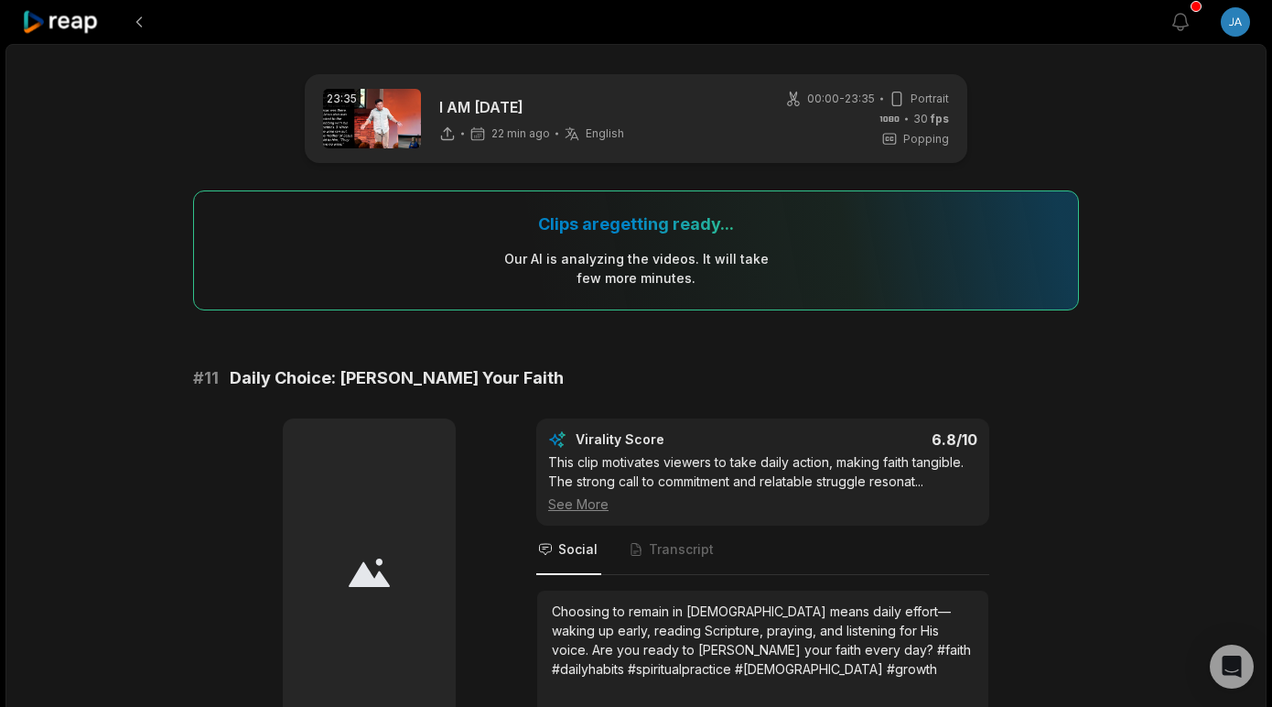
scroll to position [0, 0]
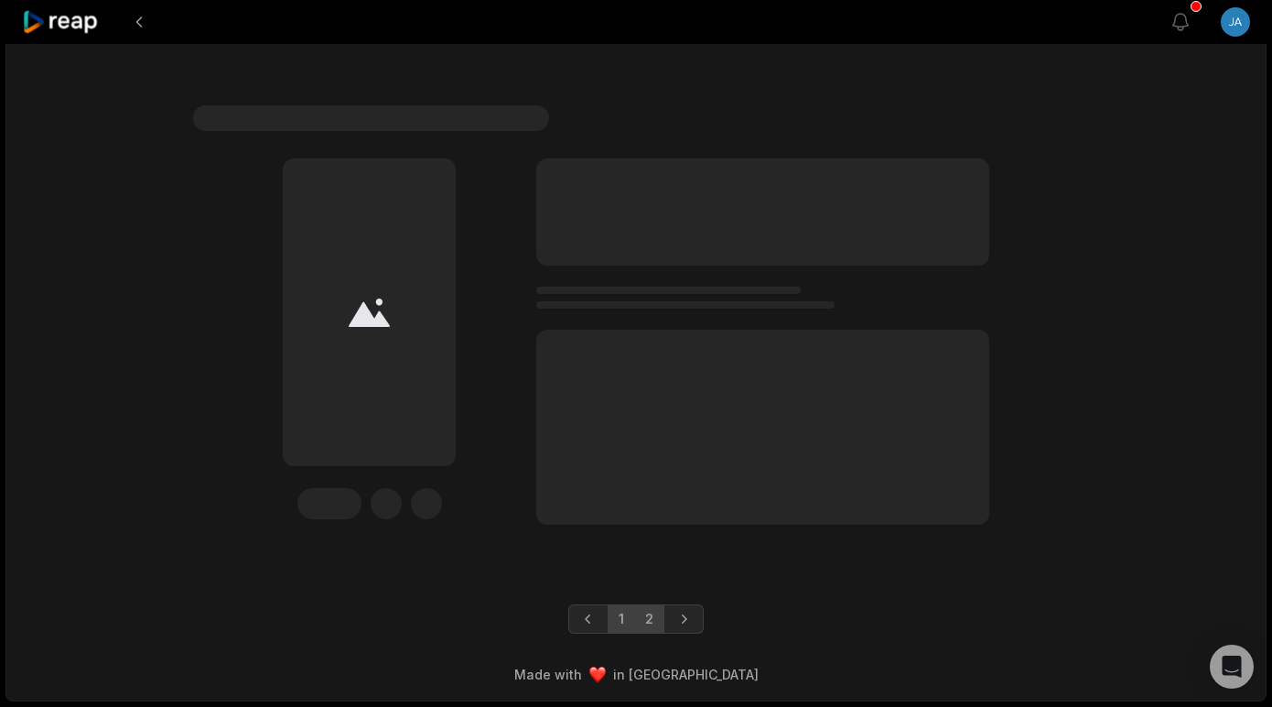
click at [624, 622] on link "1" at bounding box center [621, 618] width 27 height 29
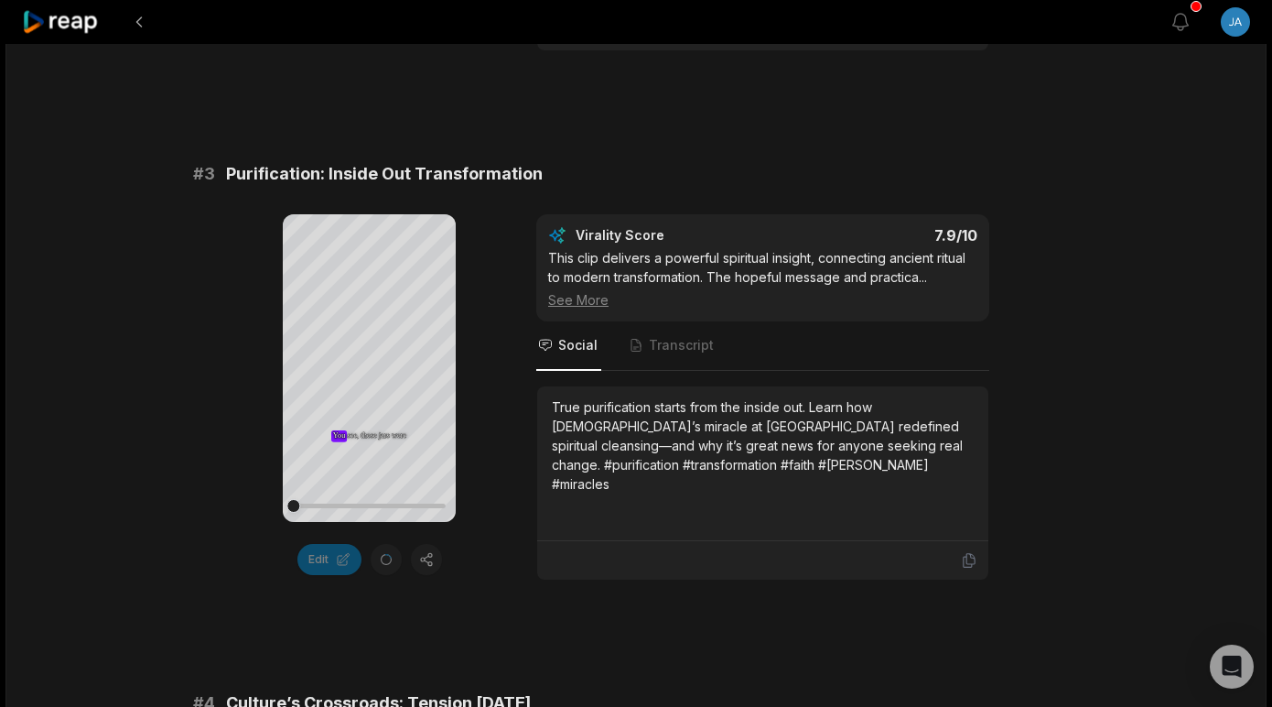
scroll to position [1283, 0]
click at [674, 350] on span "Transcript" at bounding box center [681, 343] width 65 height 18
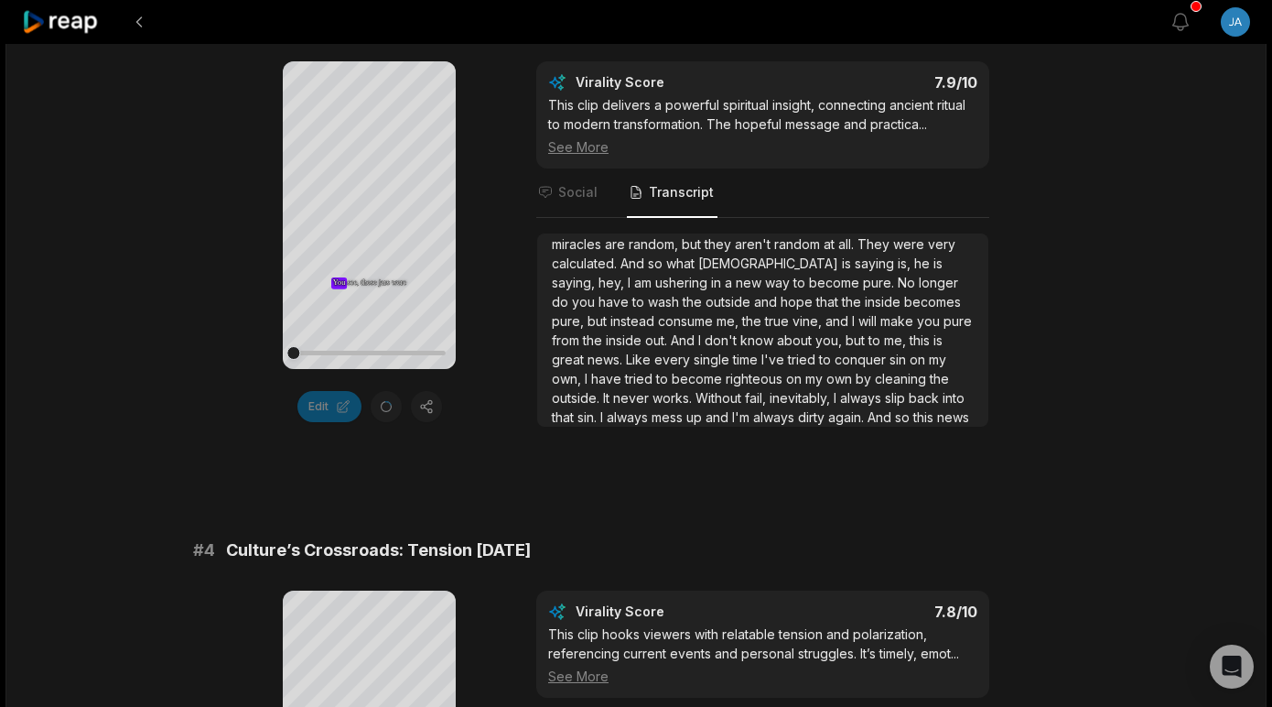
scroll to position [1442, 0]
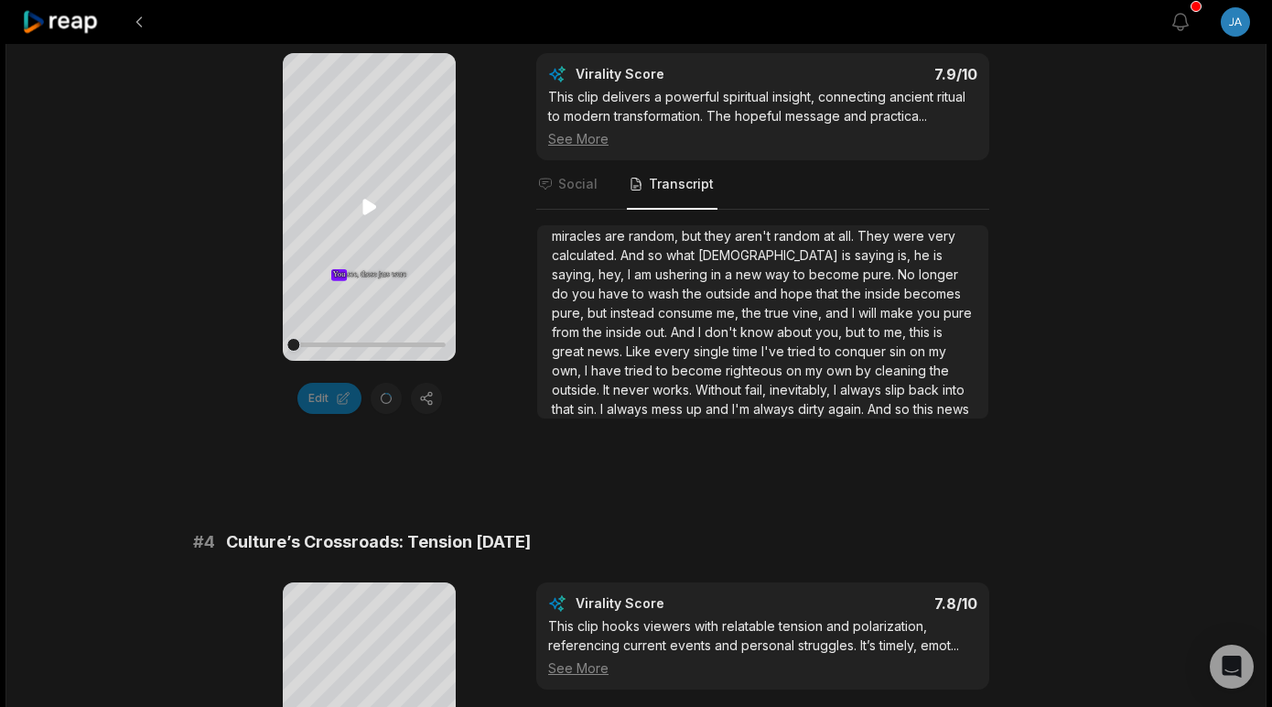
click at [373, 206] on icon at bounding box center [369, 207] width 14 height 16
